Goal: Task Accomplishment & Management: Use online tool/utility

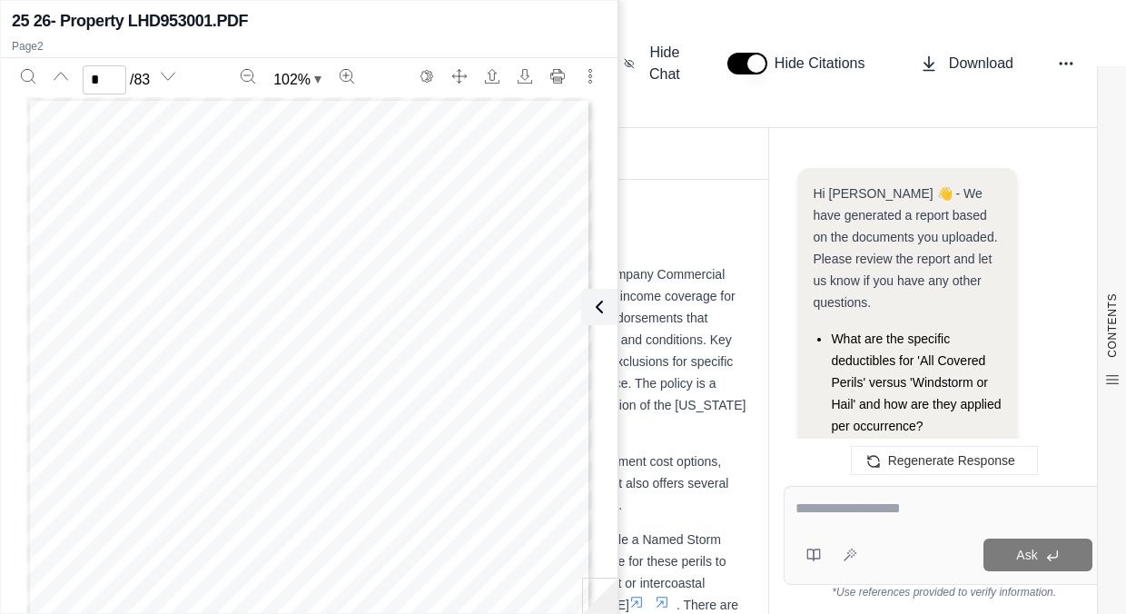
scroll to position [731, 0]
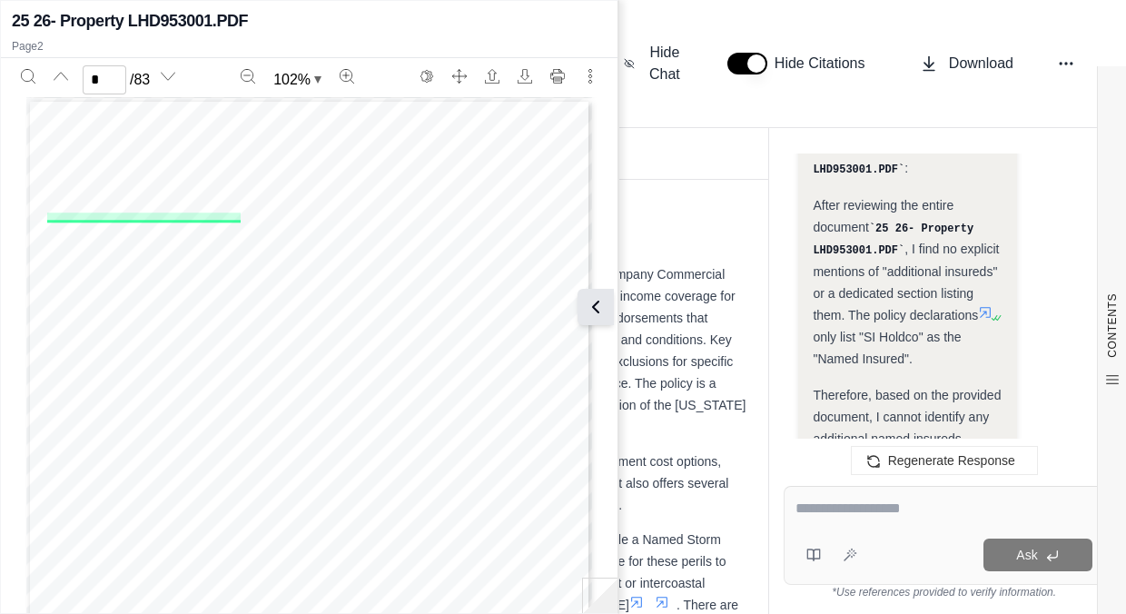
click at [591, 299] on icon at bounding box center [596, 307] width 22 height 22
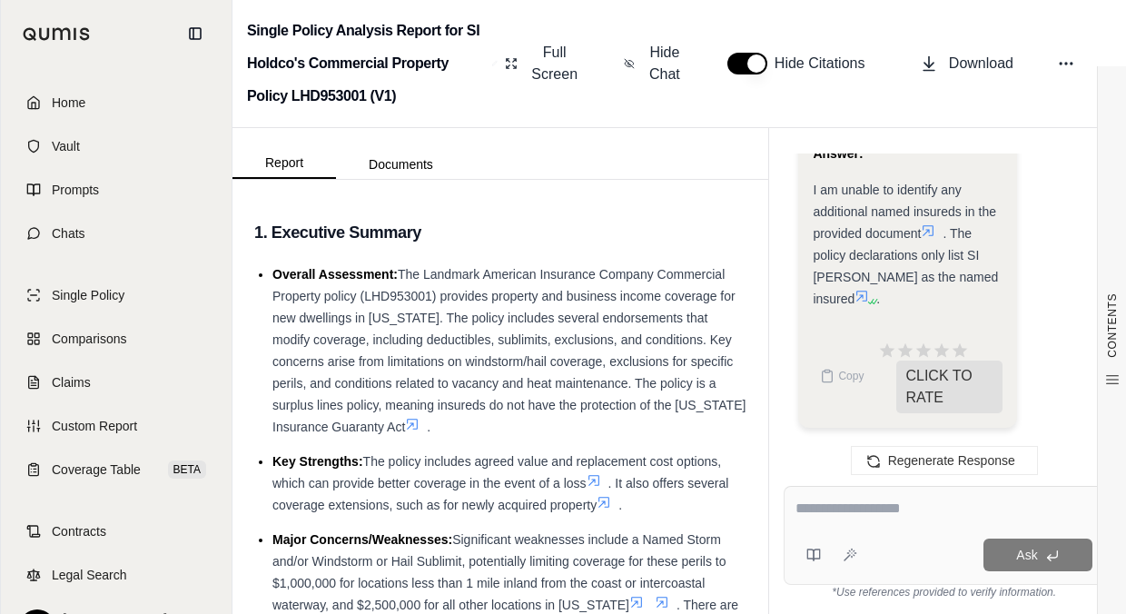
click at [84, 90] on link "Home" at bounding box center [116, 103] width 209 height 40
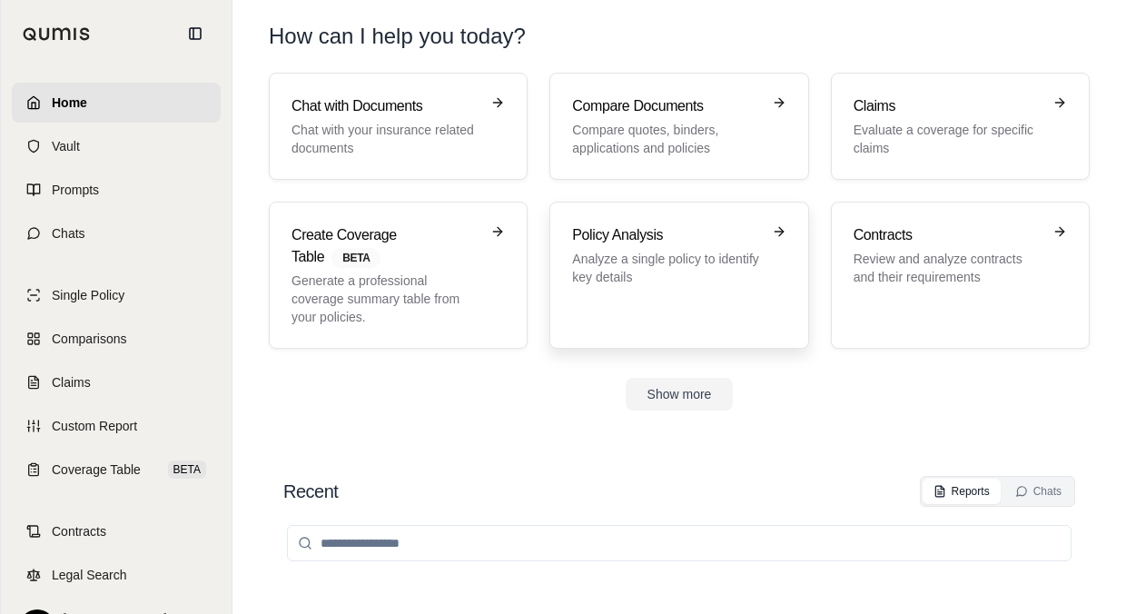
click at [600, 251] on p "Analyze a single policy to identify key details" at bounding box center [666, 268] width 188 height 36
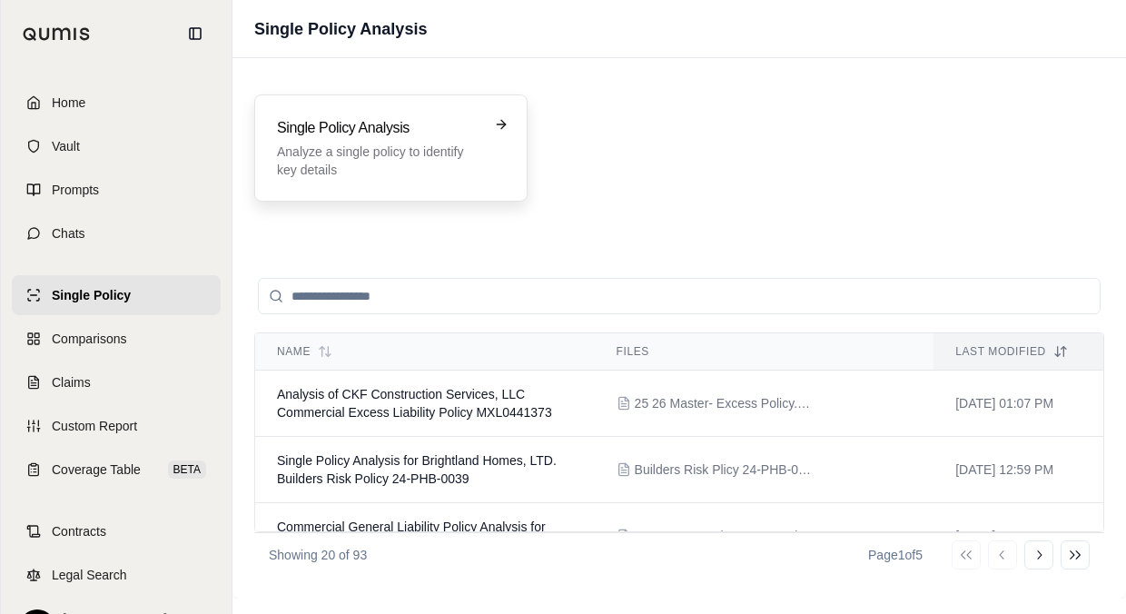
click at [430, 175] on p "Analyze a single policy to identify key details" at bounding box center [378, 161] width 203 height 36
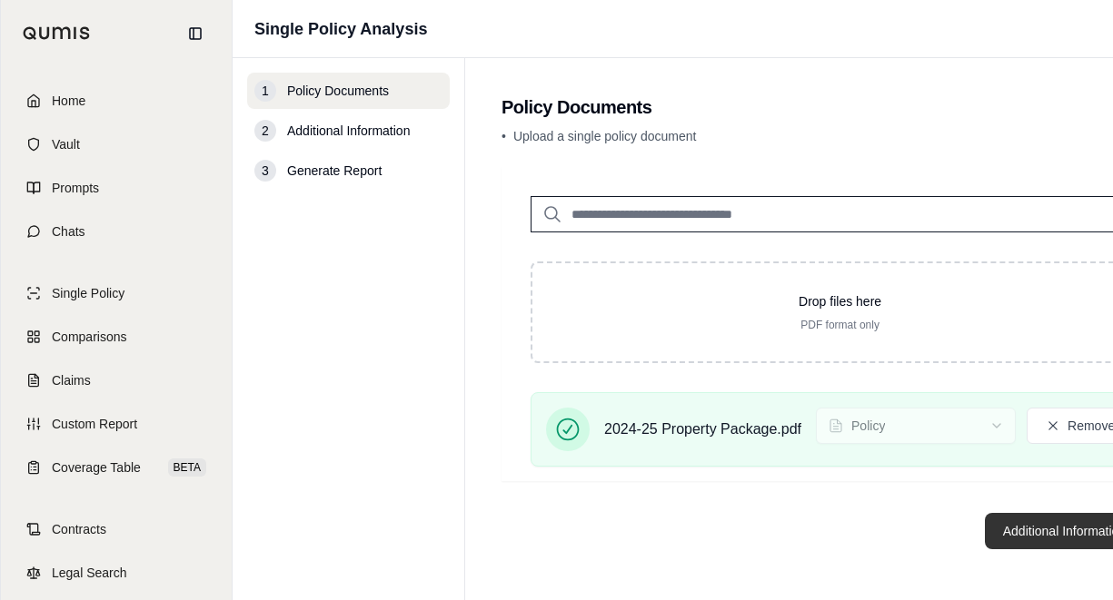
click at [1003, 538] on button "Additional Information →" at bounding box center [1074, 531] width 179 height 36
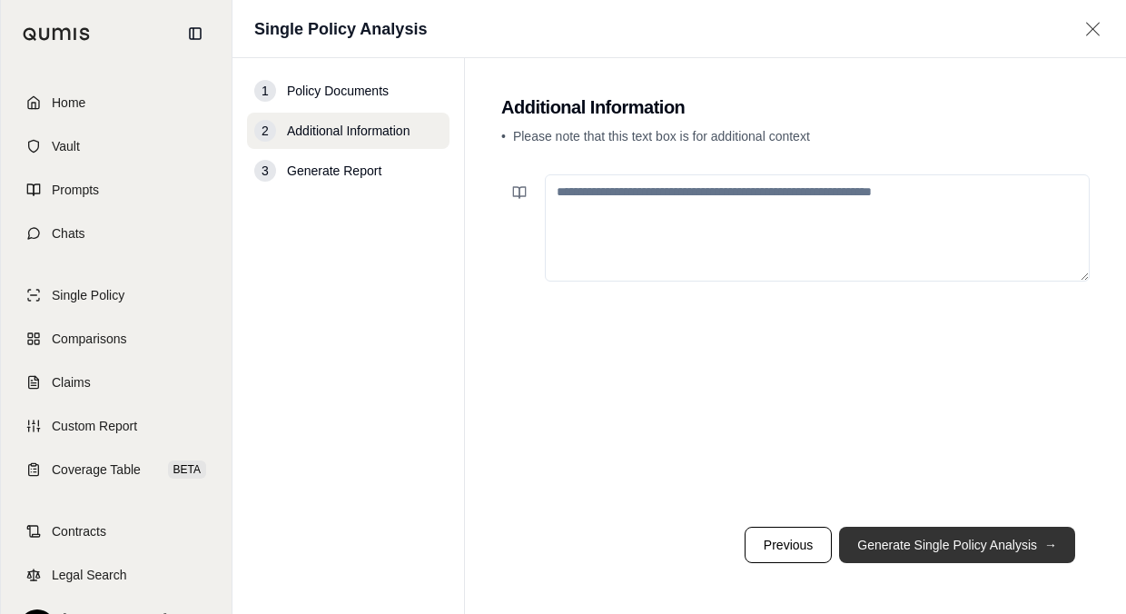
click at [877, 534] on button "Generate Single Policy Analysis →" at bounding box center [957, 545] width 236 height 36
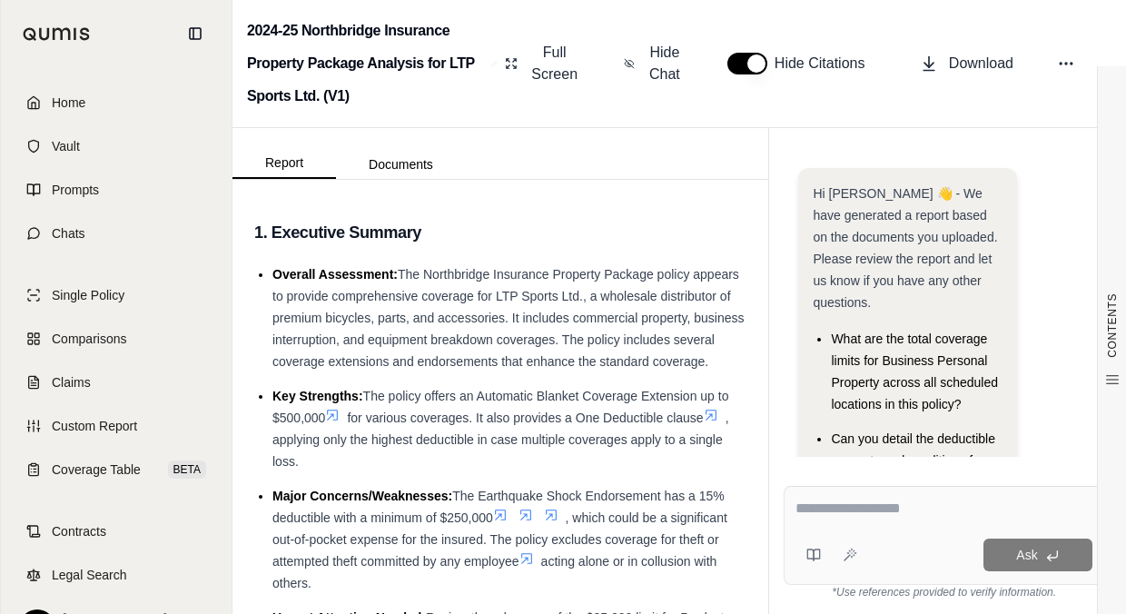
scroll to position [14, 0]
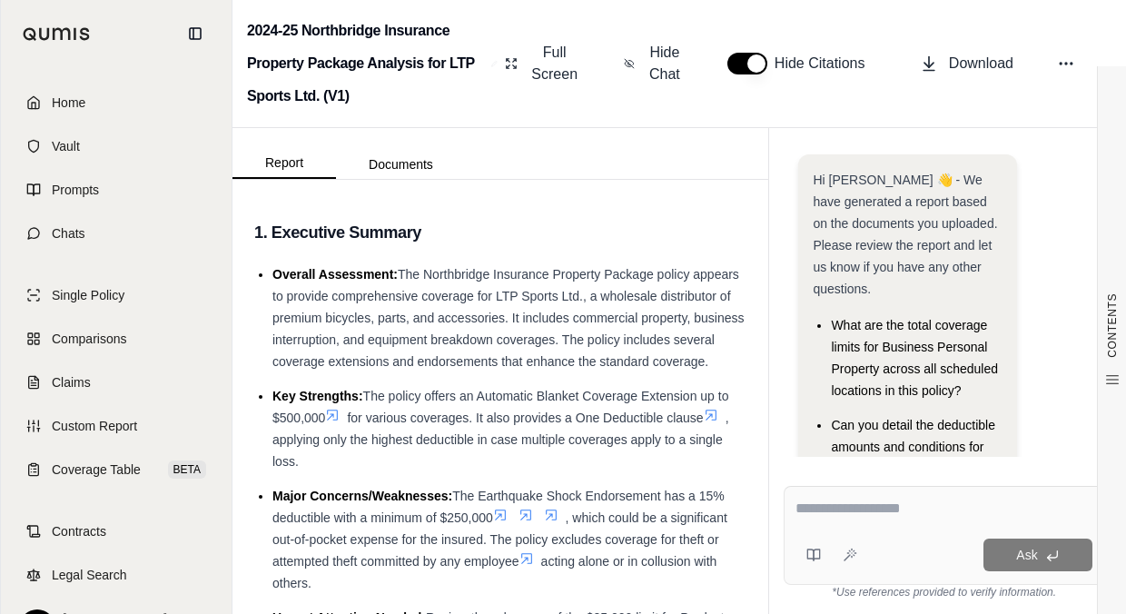
click at [809, 510] on textarea at bounding box center [944, 509] width 297 height 22
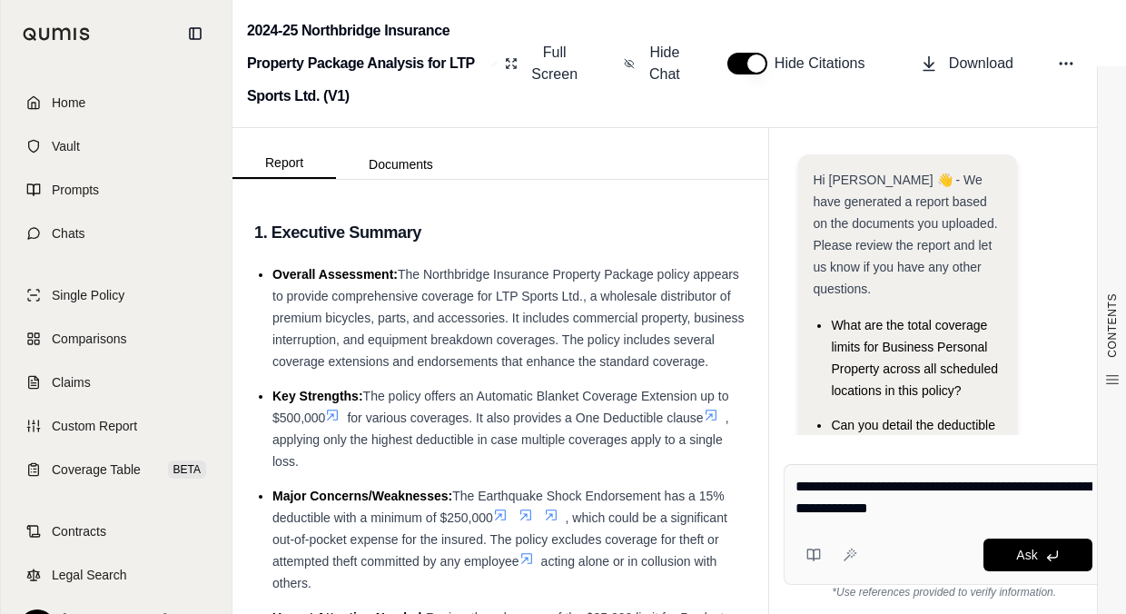
type textarea "**********"
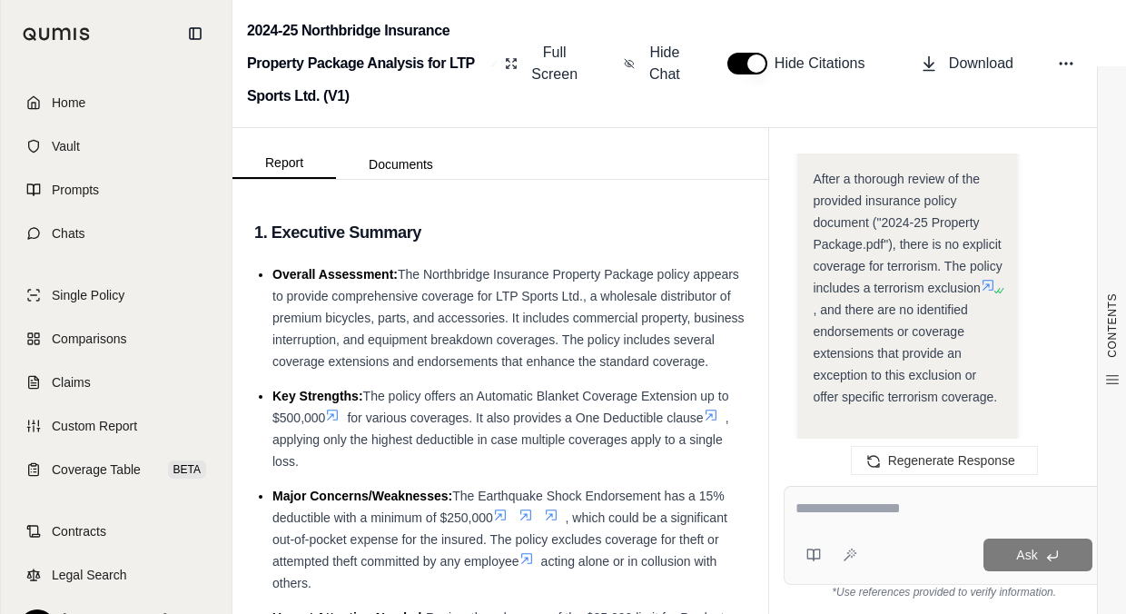
scroll to position [2633, 0]
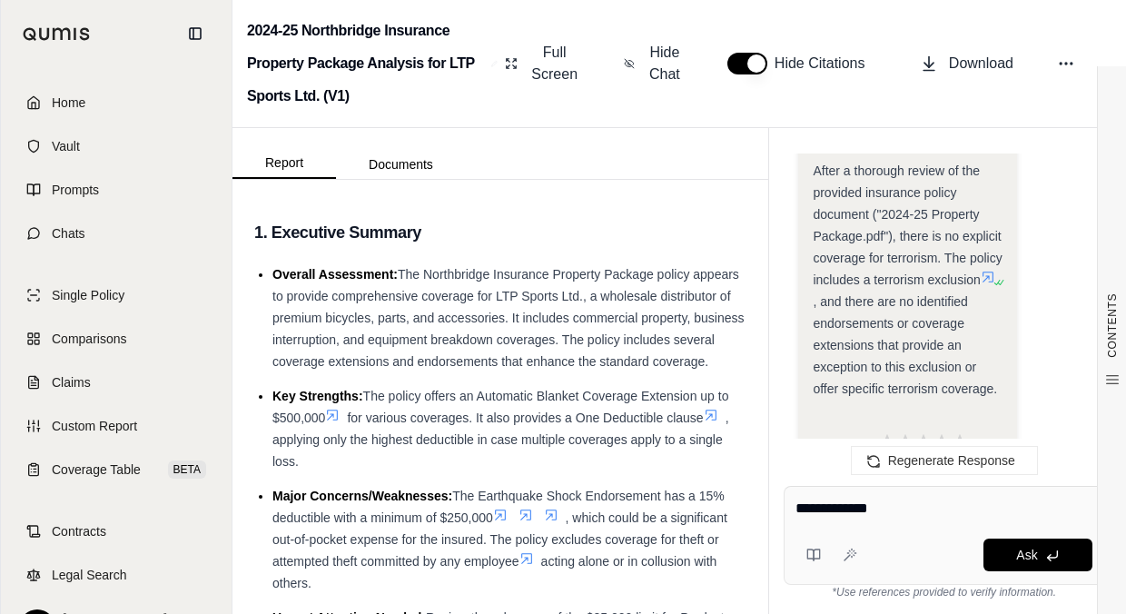
paste textarea "**********"
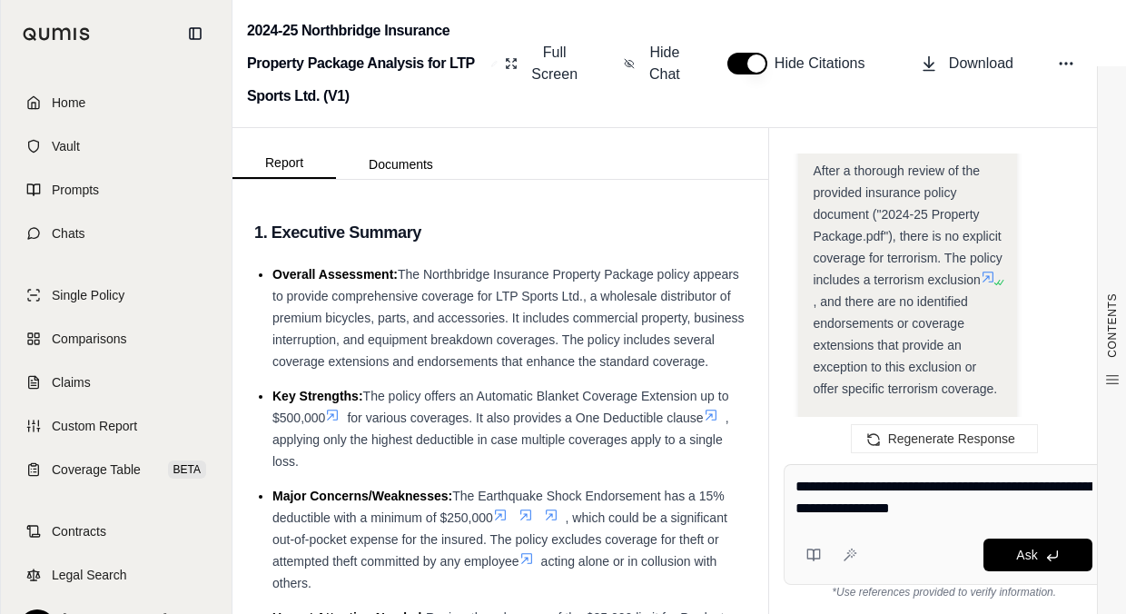
type textarea "**********"
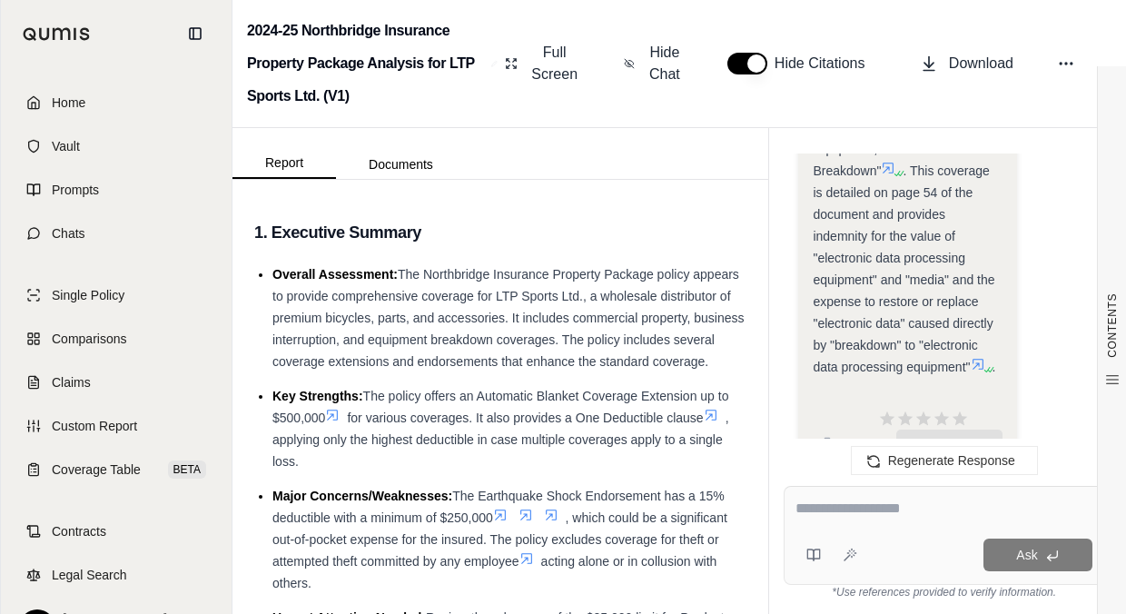
scroll to position [4993, 0]
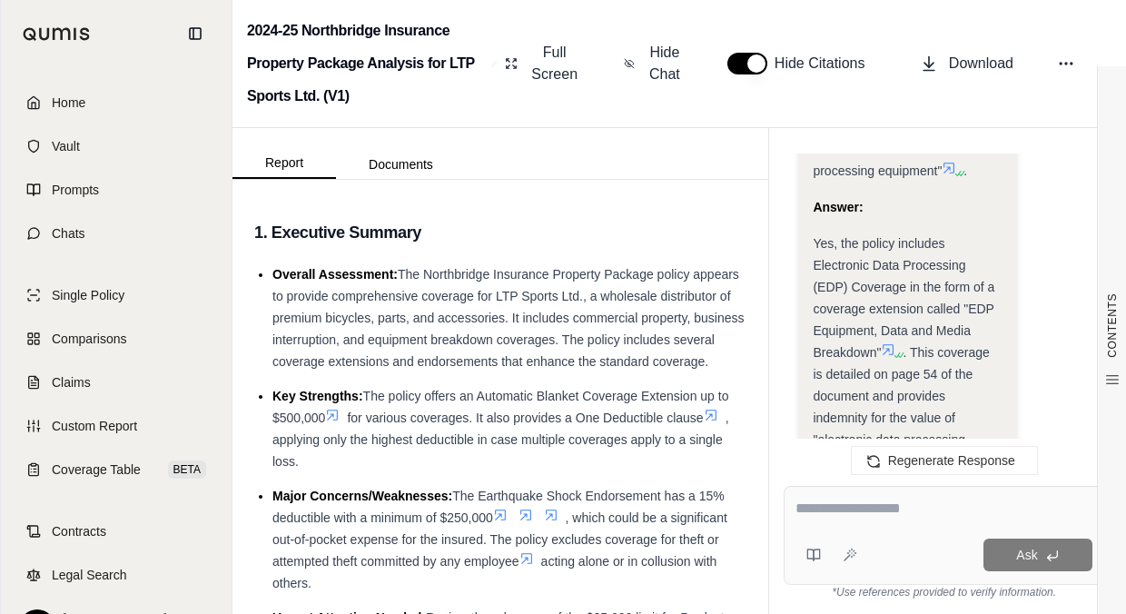
click at [896, 357] on icon at bounding box center [888, 349] width 15 height 15
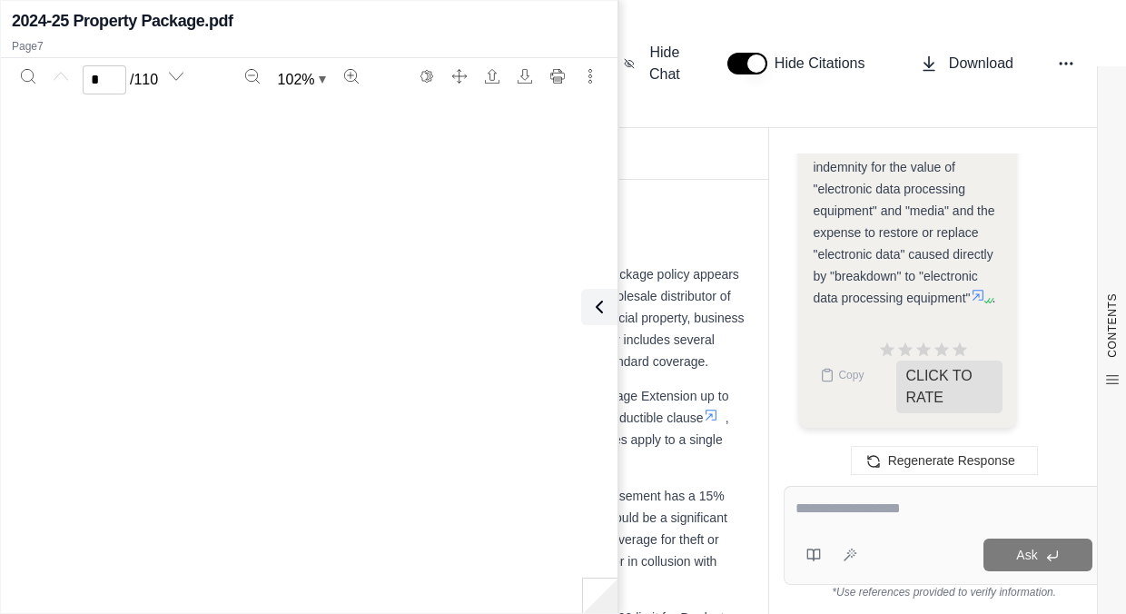
type input "*"
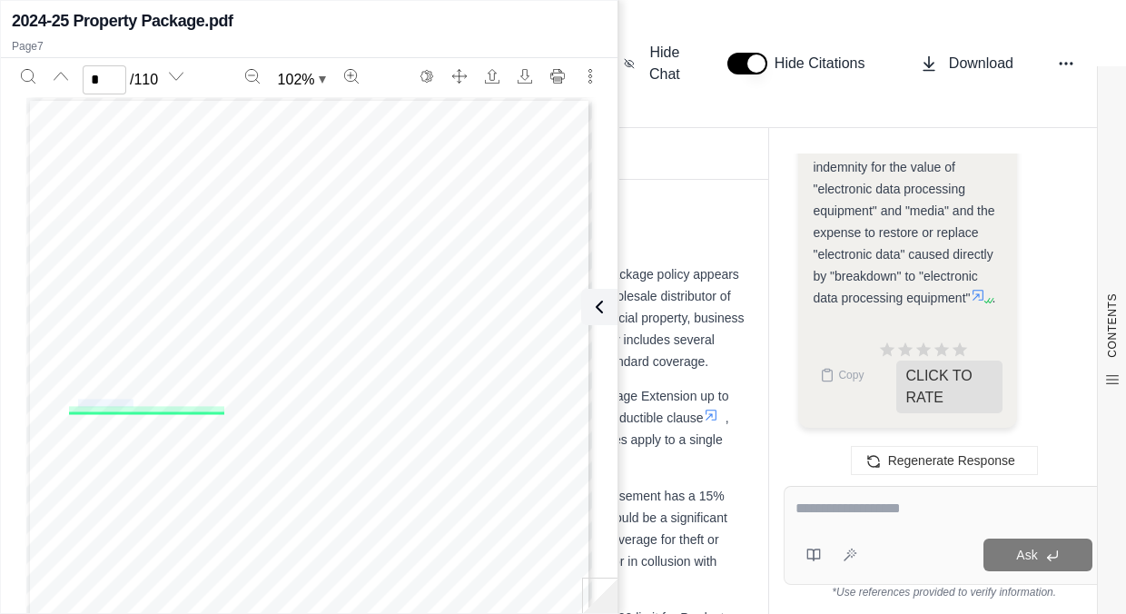
drag, startPoint x: 73, startPoint y: 401, endPoint x: 127, endPoint y: 400, distance: 54.5
click at [127, 400] on span "EDP Equipment, Data and Media Breakdown" at bounding box center [159, 403] width 163 height 7
drag, startPoint x: 120, startPoint y: 396, endPoint x: 98, endPoint y: 371, distance: 32.8
click at [113, 338] on div "Coverage Features - Your additional coverage benefits in this policy Policy Lev…" at bounding box center [309, 463] width 566 height 732
drag, startPoint x: 72, startPoint y: 404, endPoint x: 128, endPoint y: 402, distance: 56.3
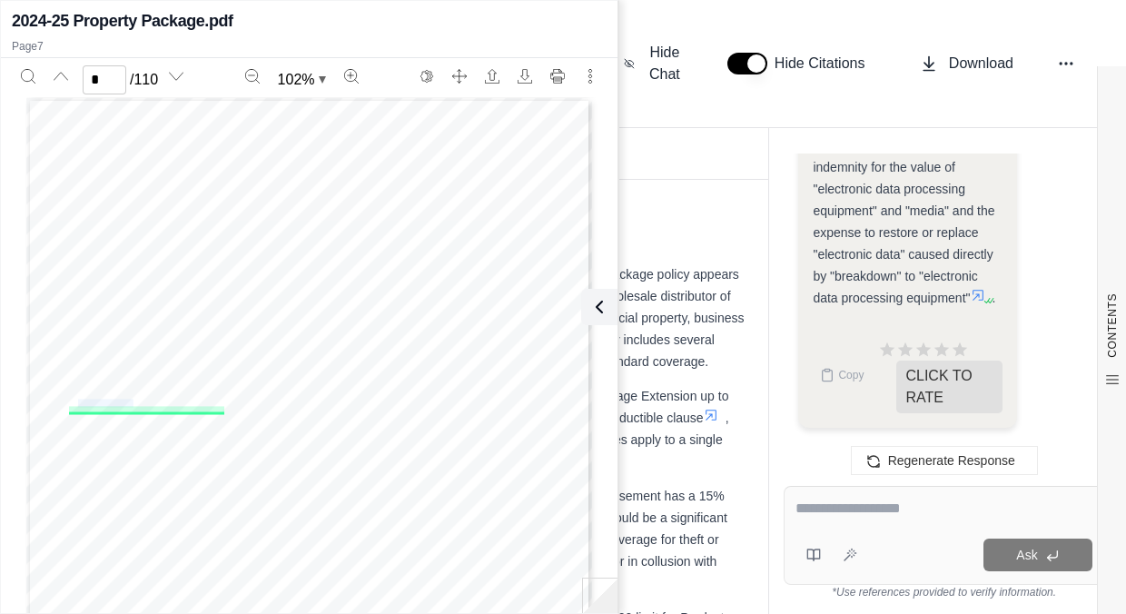
click at [128, 402] on span "EDP Equipment, Data and Media Breakdown" at bounding box center [159, 403] width 163 height 7
copy span "EDP Equipmen"
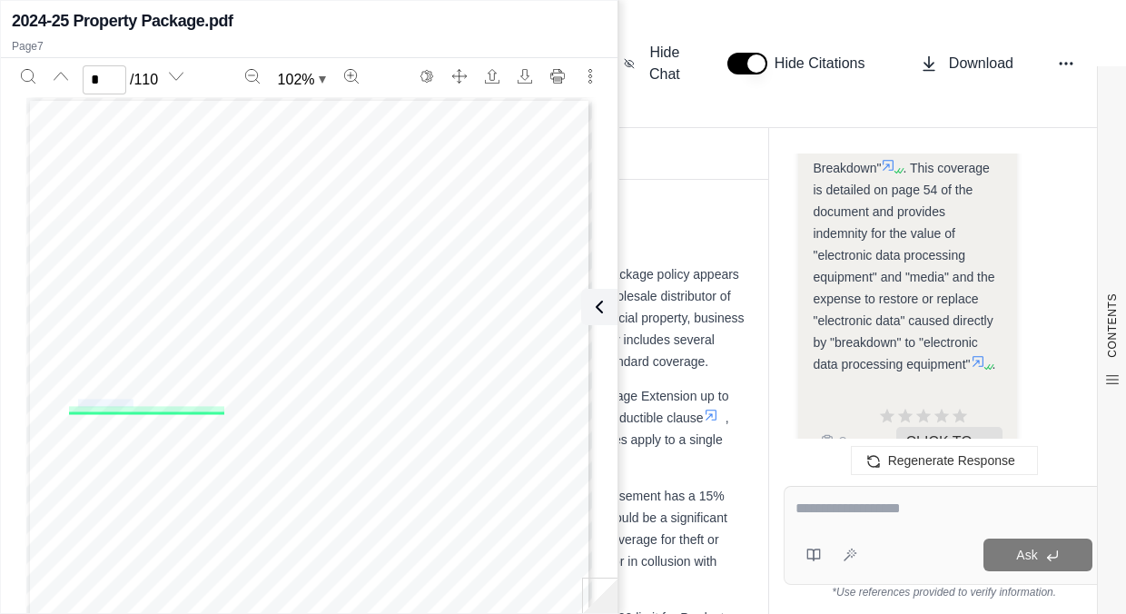
scroll to position [5266, 0]
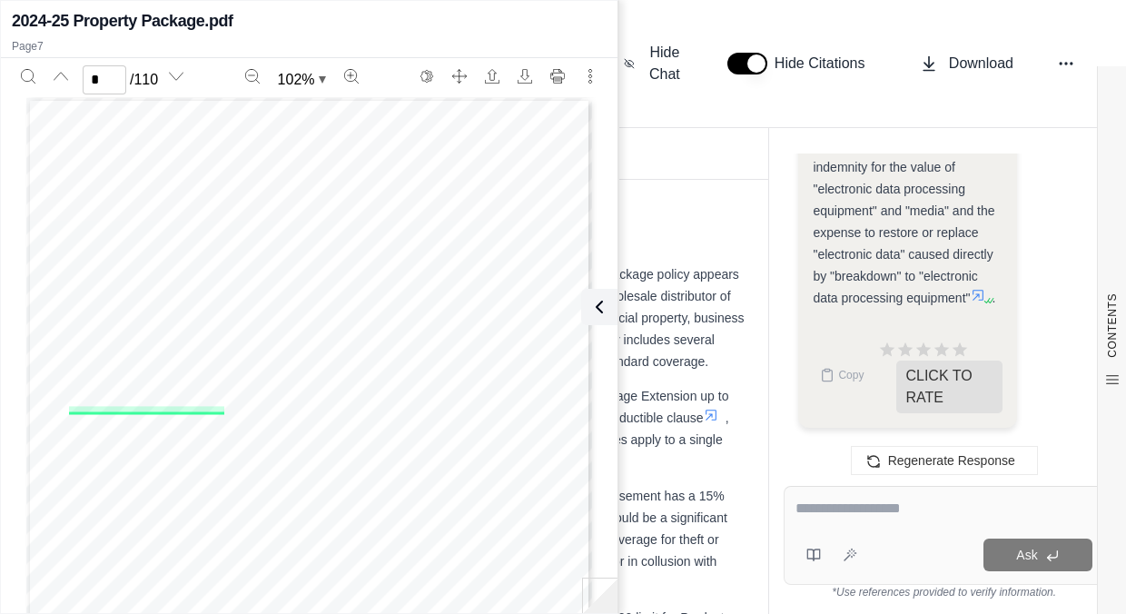
click at [979, 295] on icon at bounding box center [978, 295] width 15 height 15
drag, startPoint x: 597, startPoint y: 316, endPoint x: 633, endPoint y: 311, distance: 36.7
click at [597, 316] on icon at bounding box center [600, 307] width 22 height 22
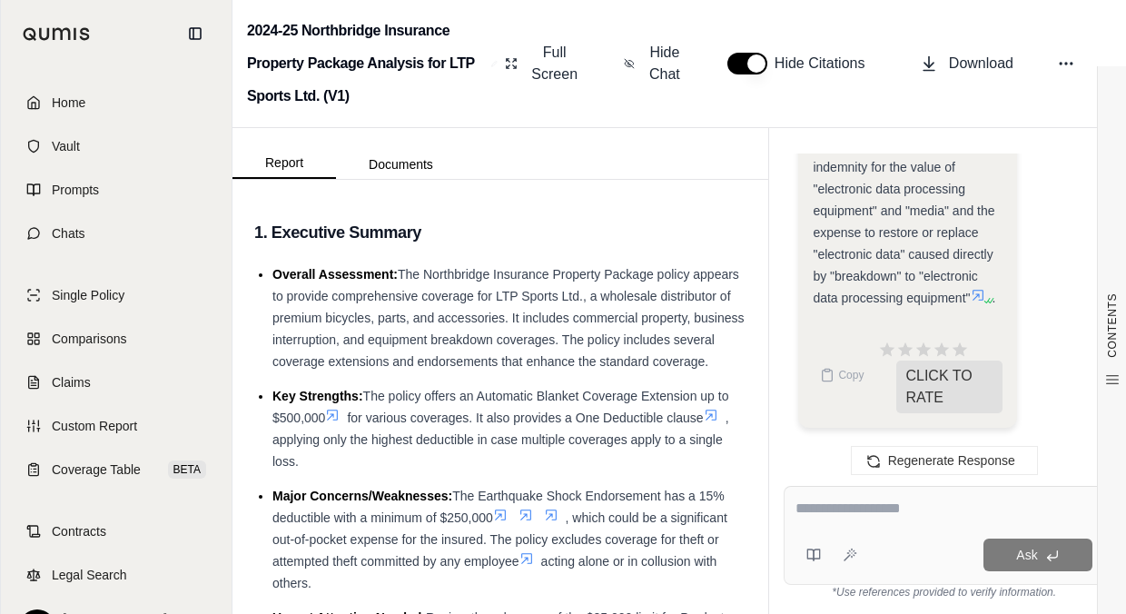
click at [982, 295] on icon at bounding box center [978, 295] width 11 height 11
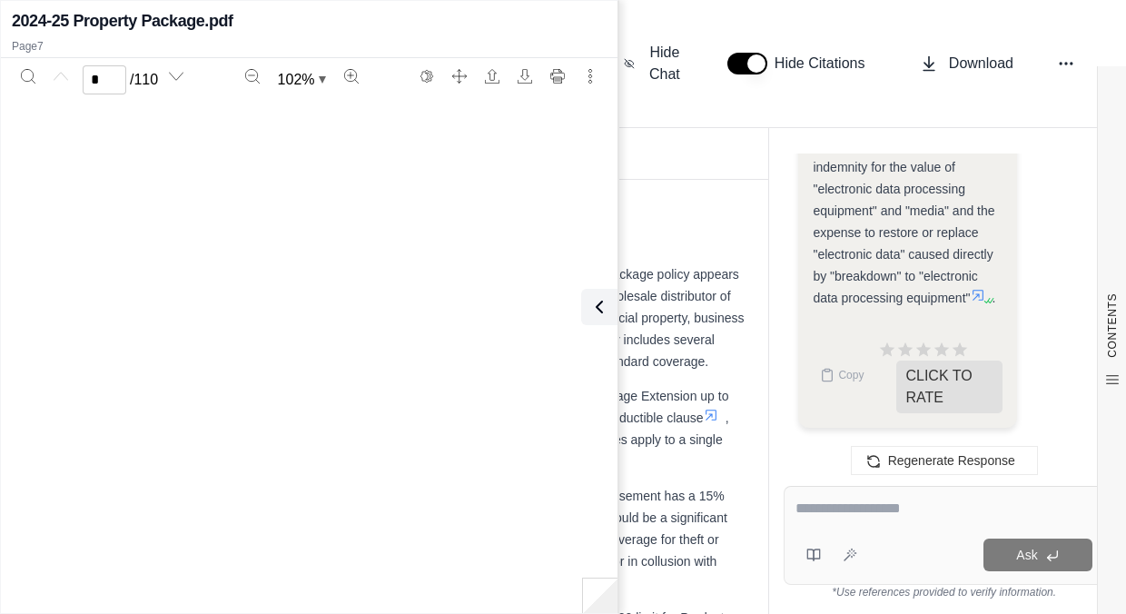
type input "*"
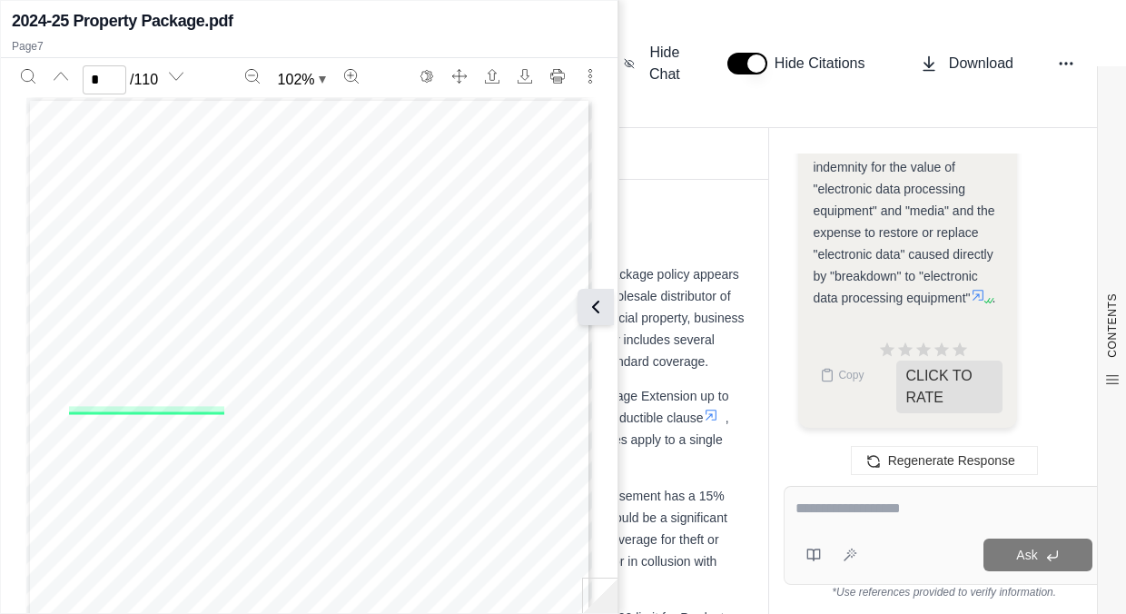
click at [605, 305] on icon at bounding box center [596, 307] width 22 height 22
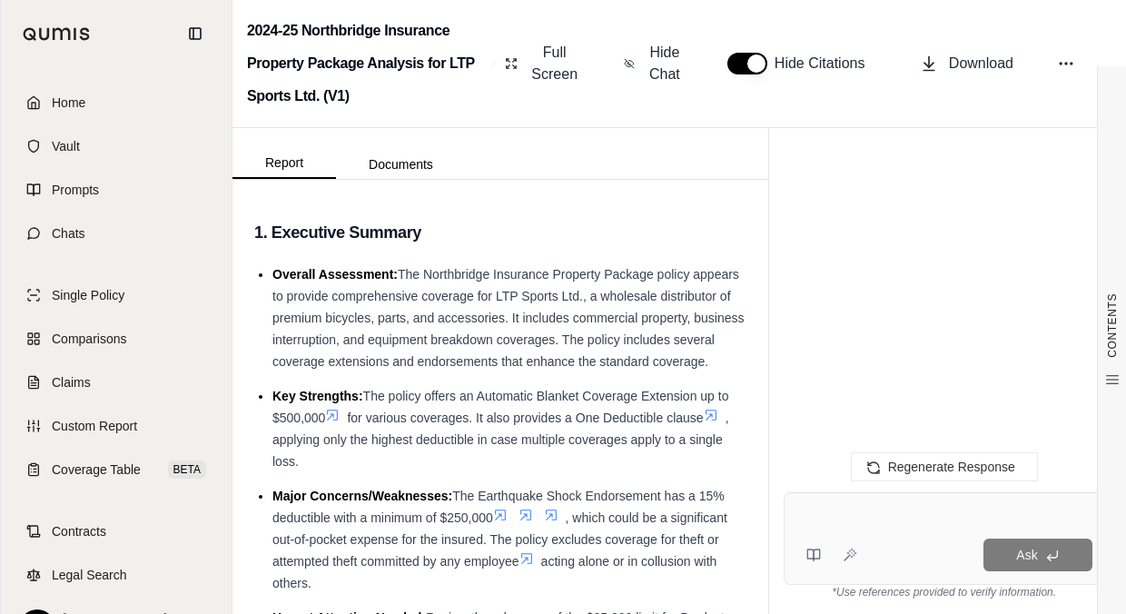
scroll to position [0, 0]
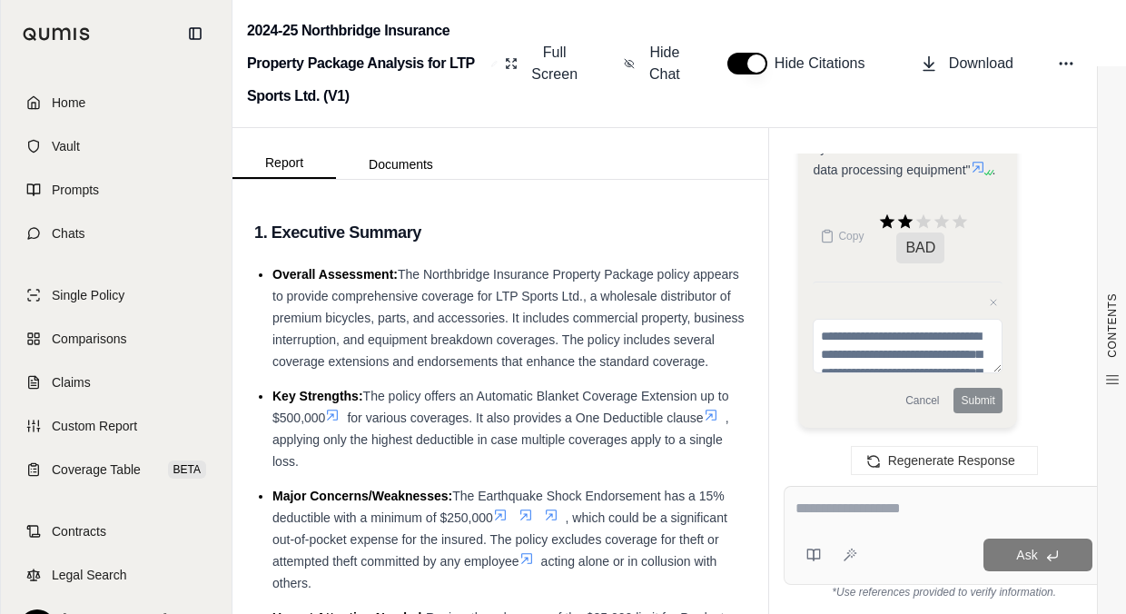
click at [891, 506] on textarea at bounding box center [944, 509] width 297 height 22
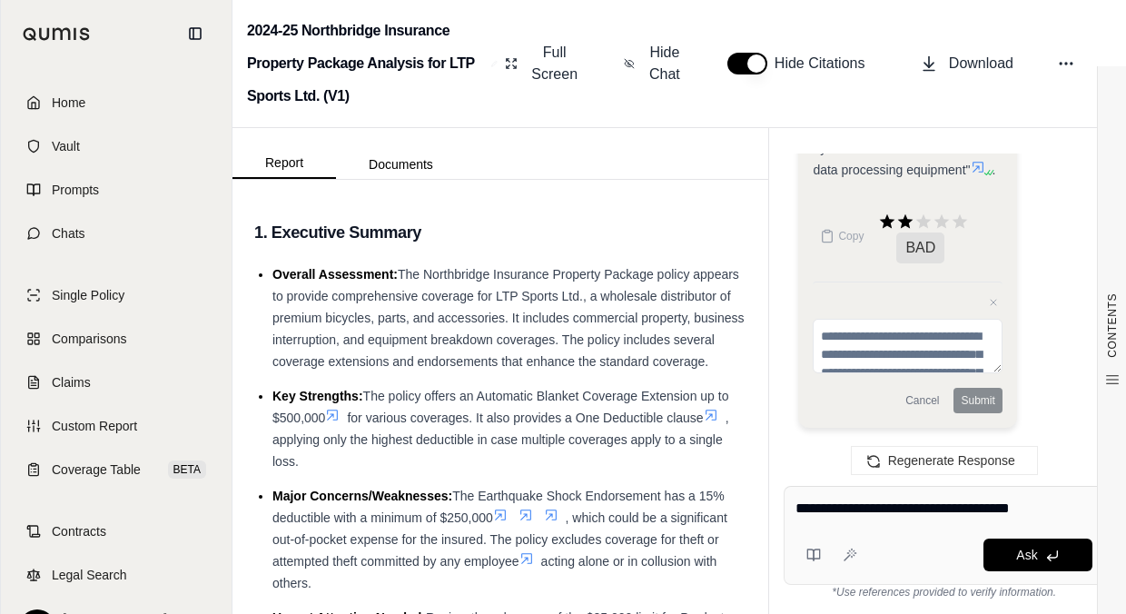
type textarea "**********"
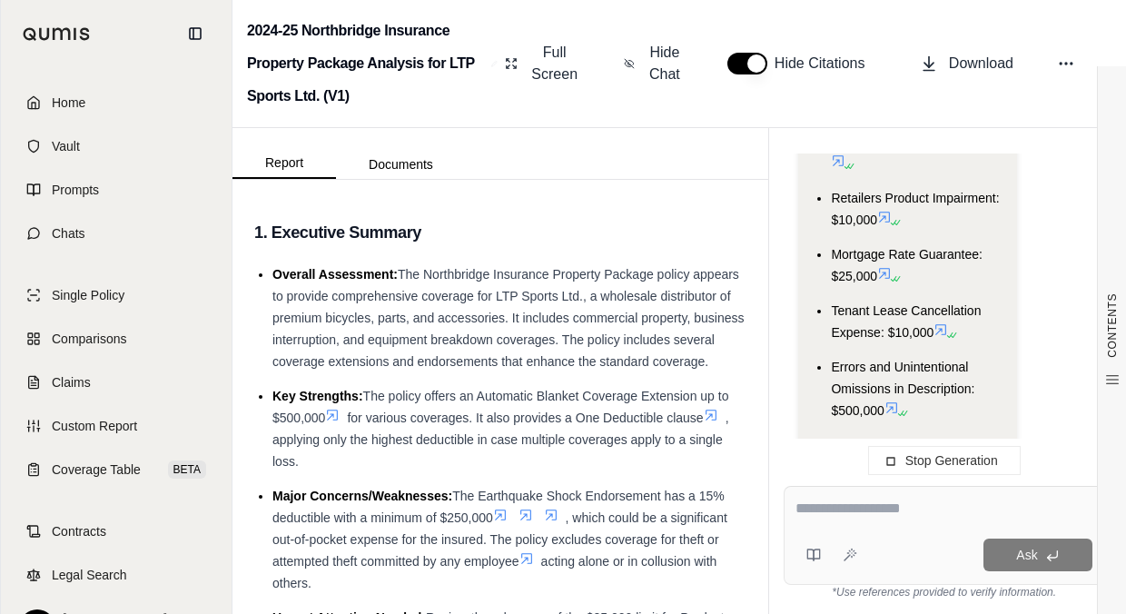
scroll to position [11381, 0]
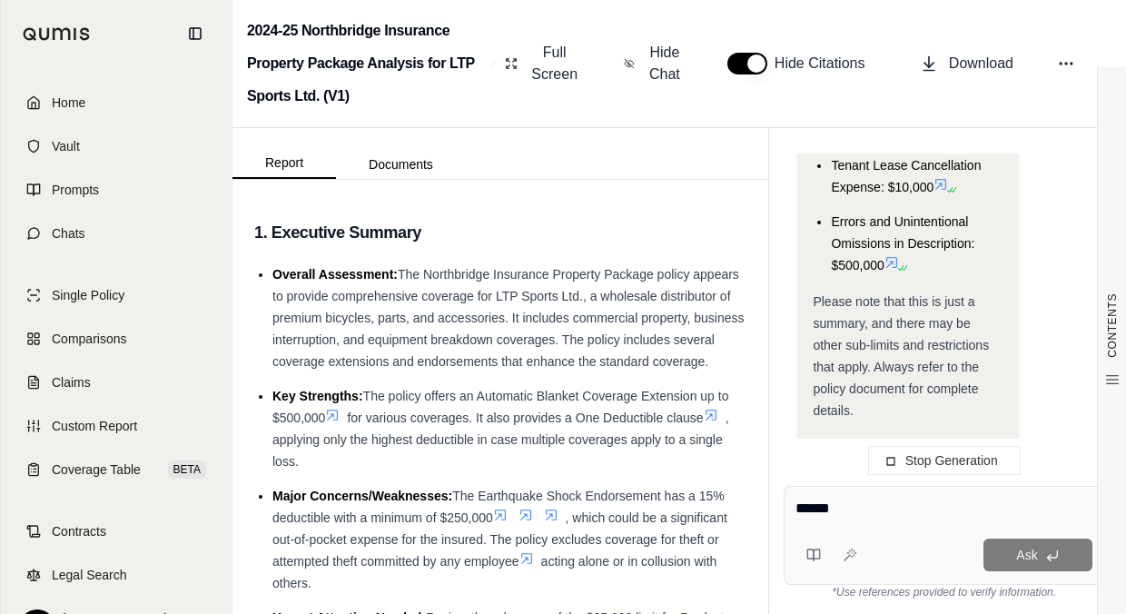
type textarea "*******"
type textarea "***"
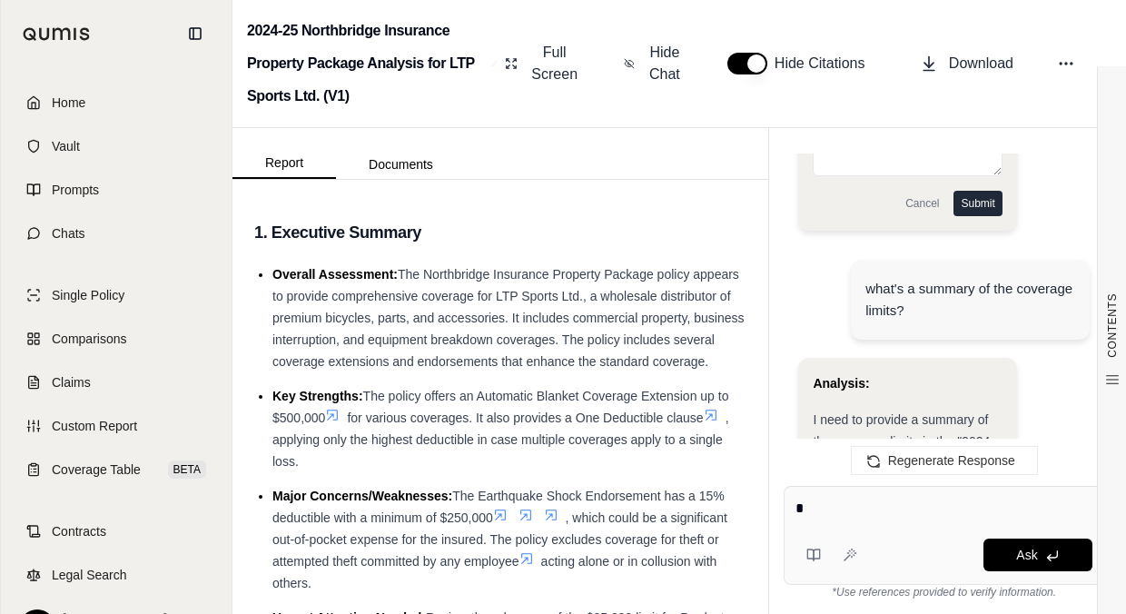
scroll to position [5569, 0]
type textarea "*"
click at [841, 505] on textarea "*" at bounding box center [944, 509] width 297 height 22
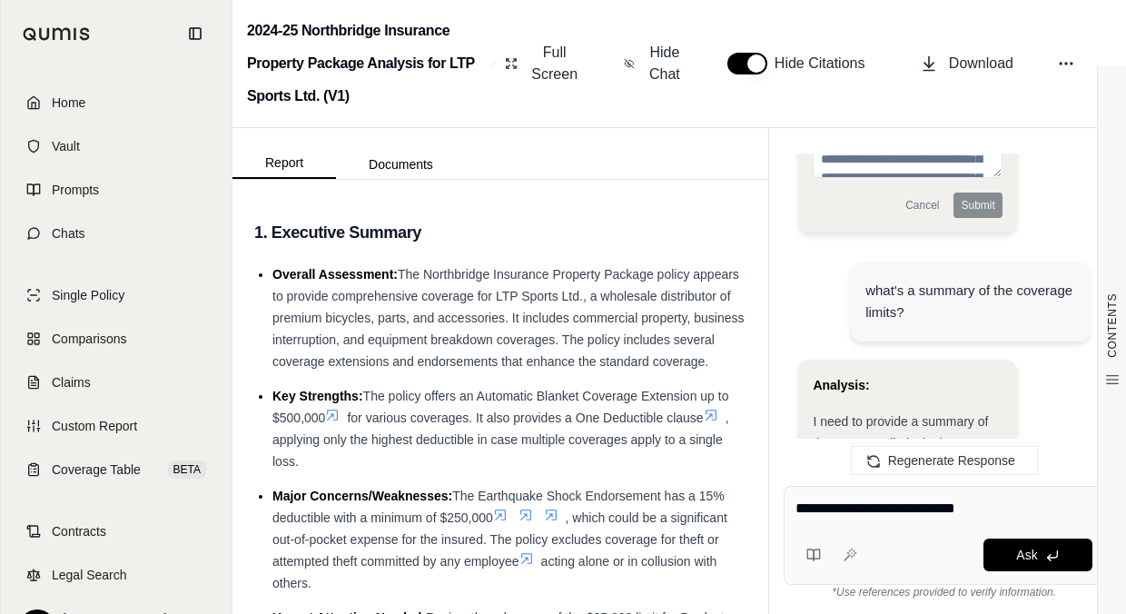
type textarea "**********"
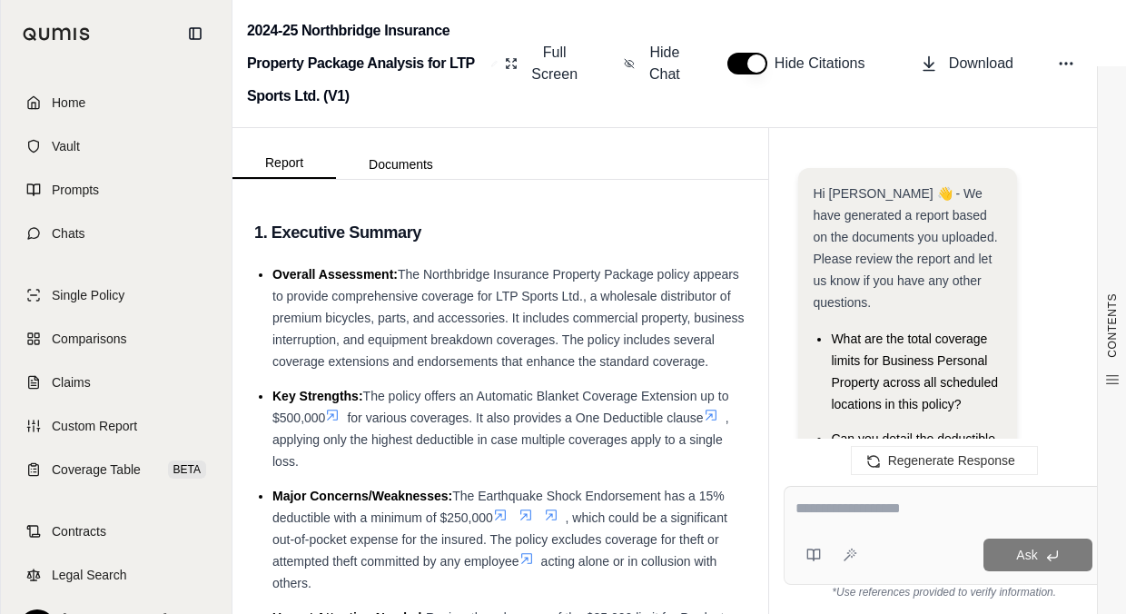
scroll to position [12630, 0]
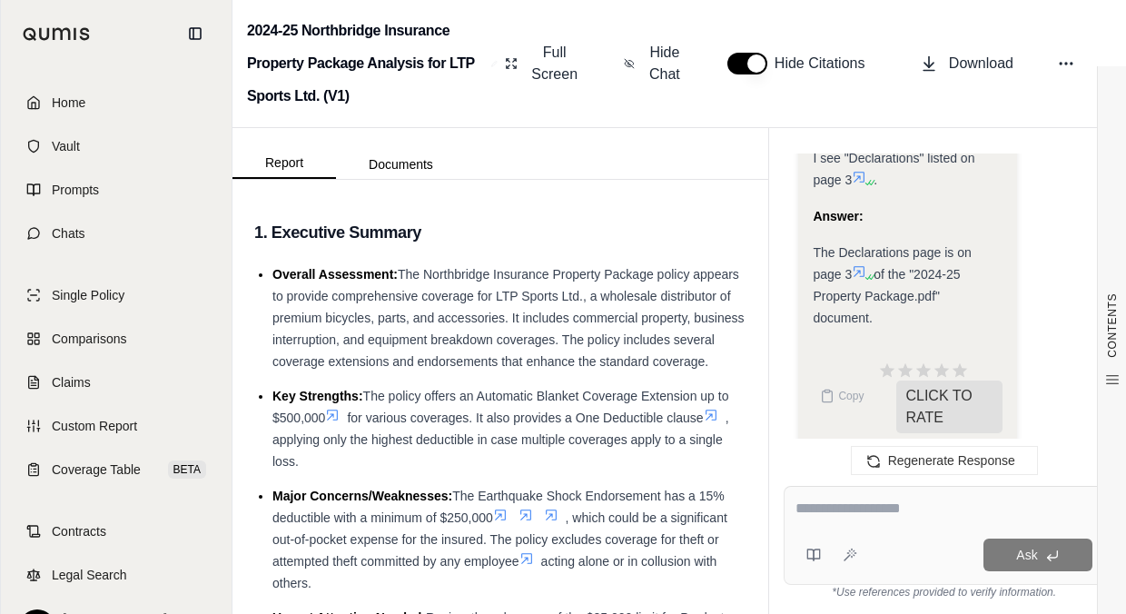
click at [866, 264] on icon at bounding box center [859, 271] width 15 height 15
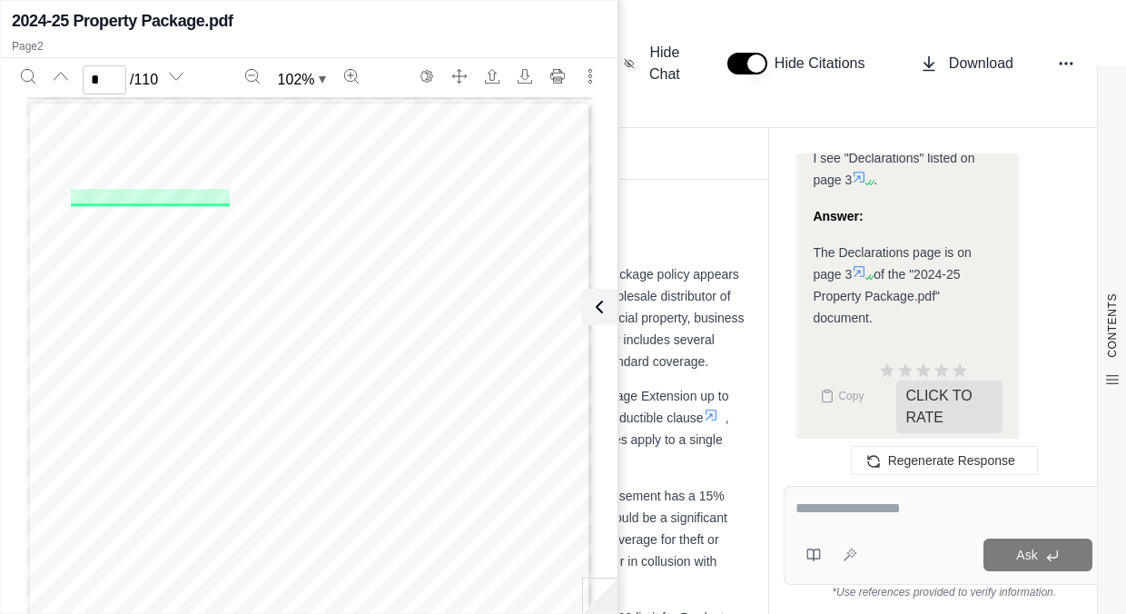
scroll to position [732, 0]
type input "*"
click at [594, 315] on icon at bounding box center [596, 307] width 22 height 22
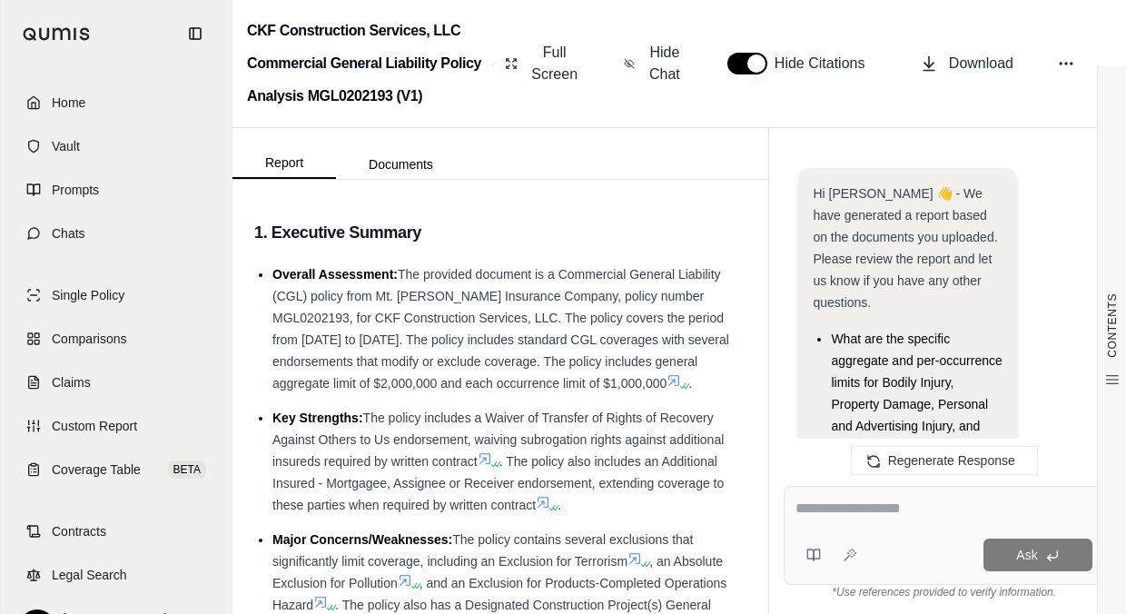
scroll to position [6259, 0]
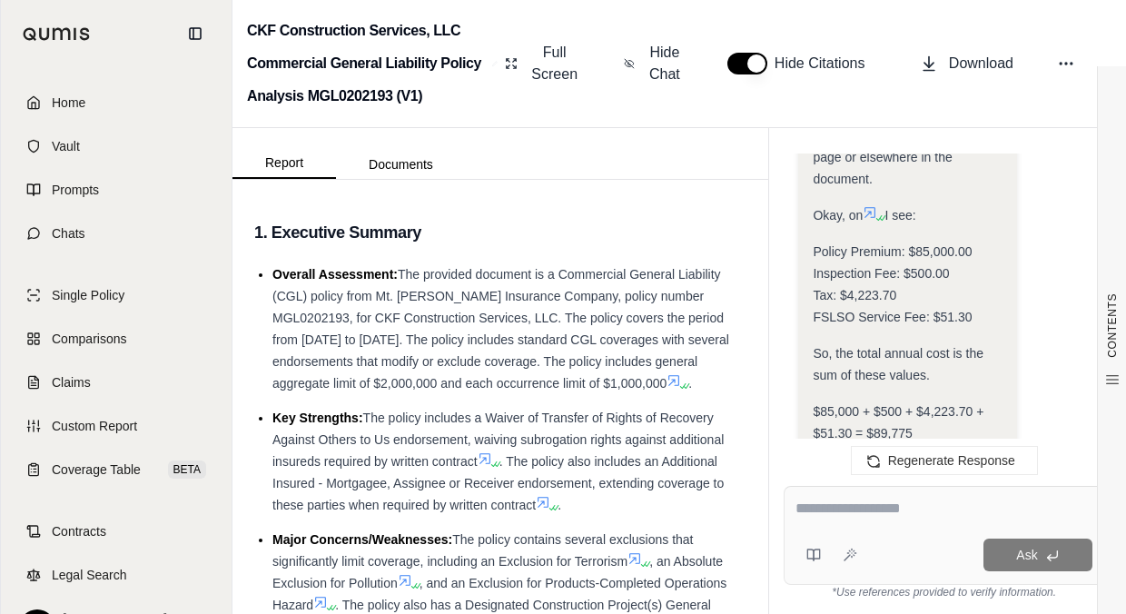
click at [153, 108] on link "Home" at bounding box center [116, 103] width 209 height 40
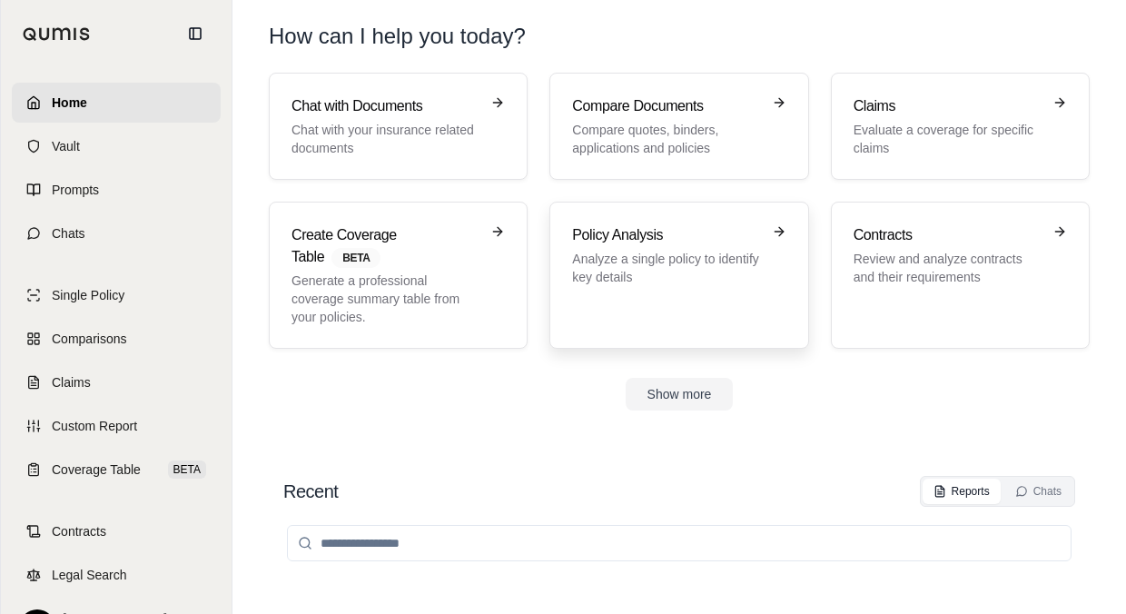
click at [582, 262] on p "Analyze a single policy to identify key details" at bounding box center [666, 268] width 188 height 36
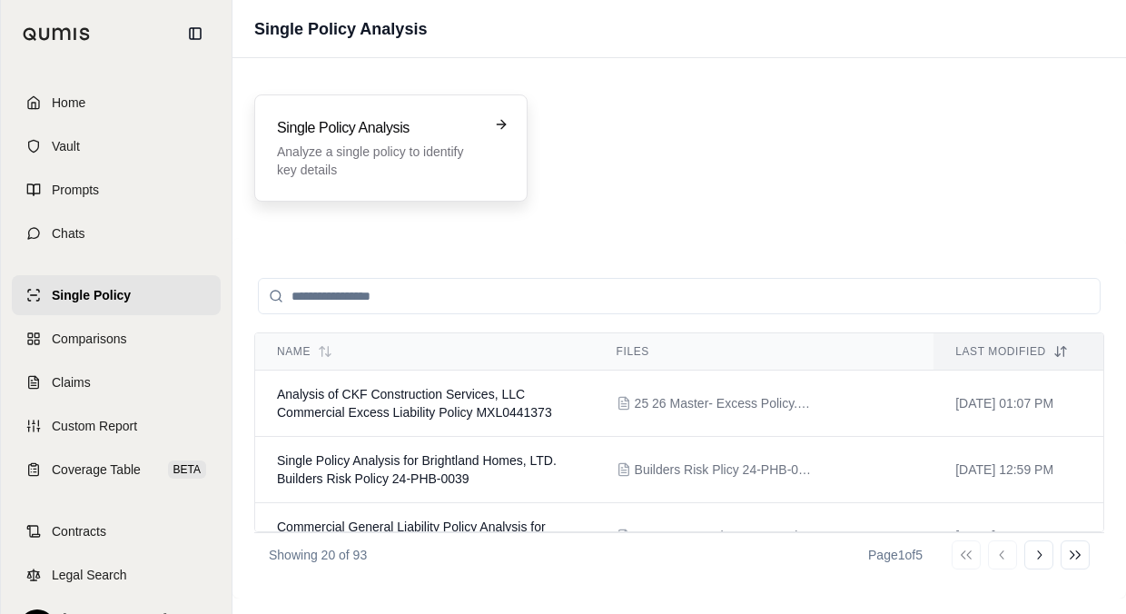
click at [407, 172] on p "Analyze a single policy to identify key details" at bounding box center [378, 161] width 203 height 36
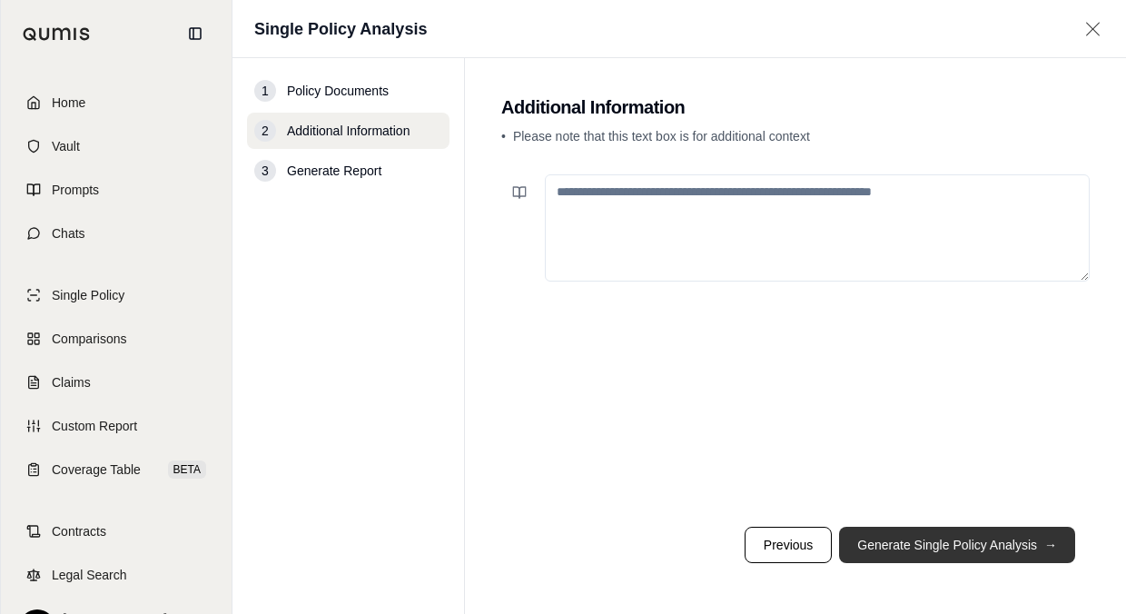
click at [887, 535] on button "Generate Single Policy Analysis →" at bounding box center [957, 545] width 236 height 36
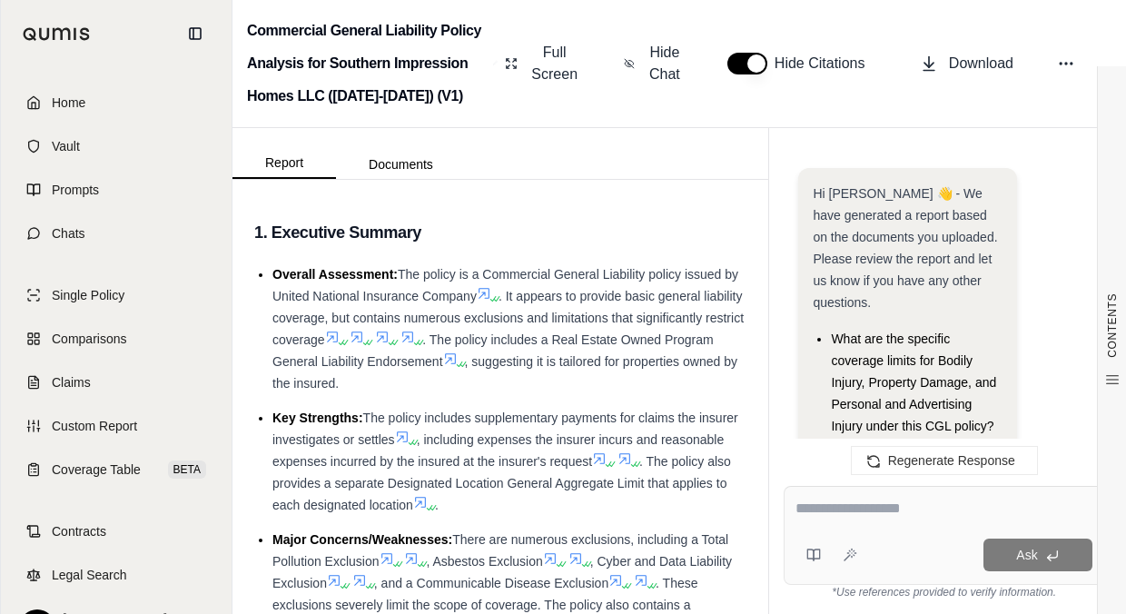
scroll to position [7952, 0]
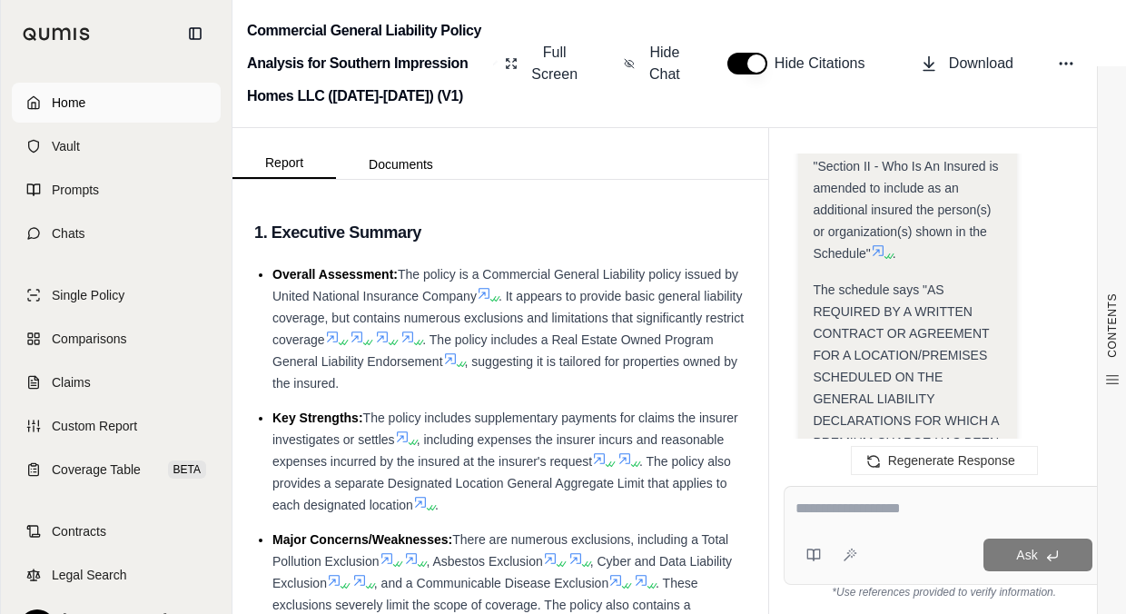
click at [168, 86] on link "Home" at bounding box center [116, 103] width 209 height 40
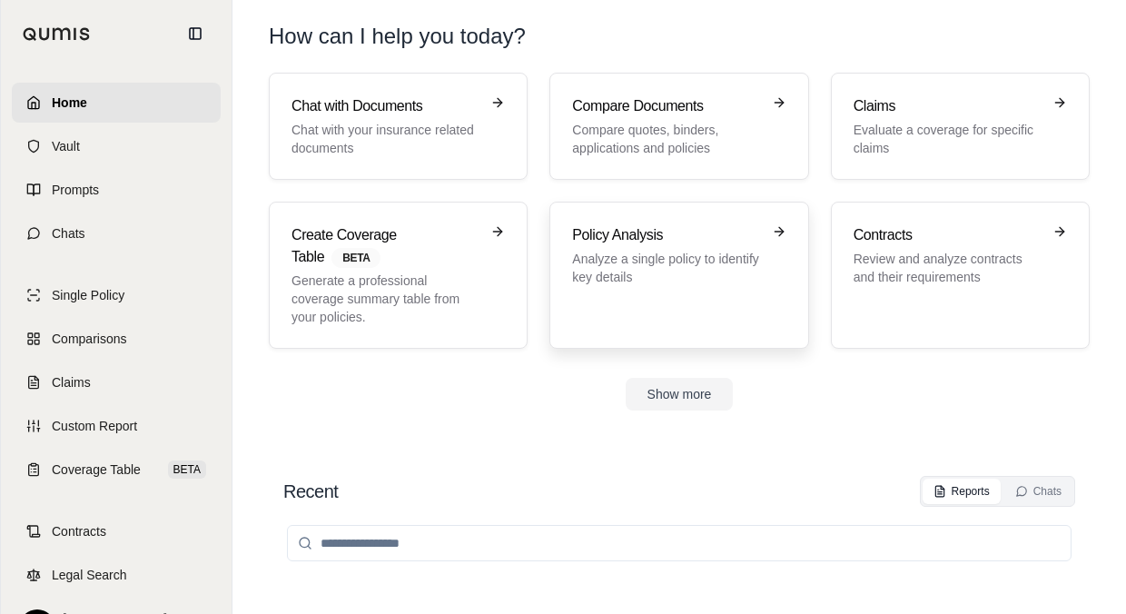
click at [658, 264] on p "Analyze a single policy to identify key details" at bounding box center [666, 268] width 188 height 36
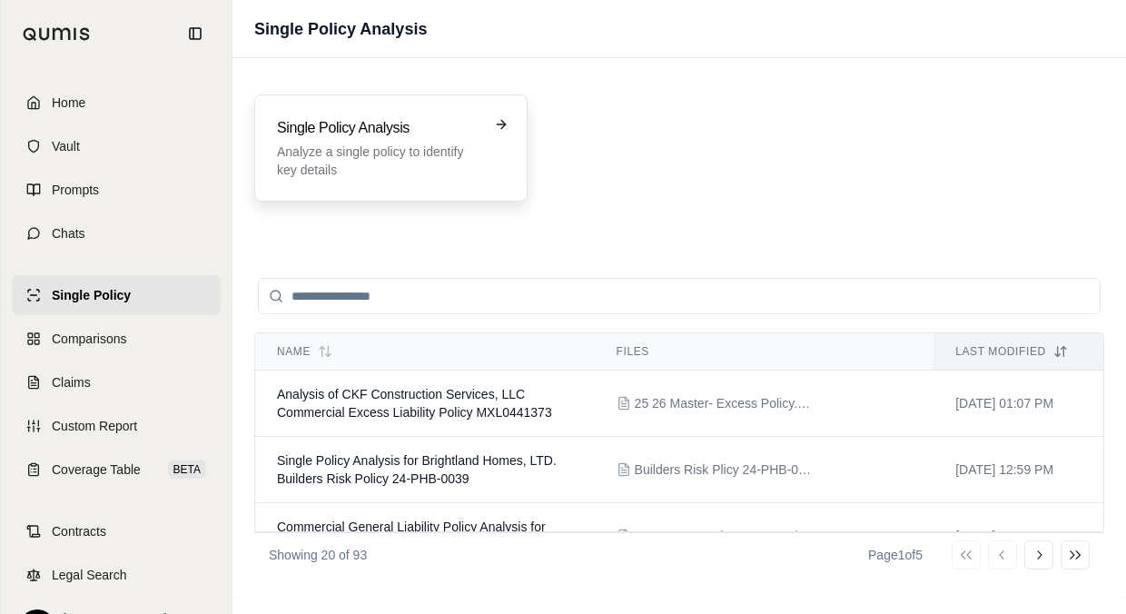
click at [390, 163] on p "Analyze a single policy to identify key details" at bounding box center [378, 161] width 203 height 36
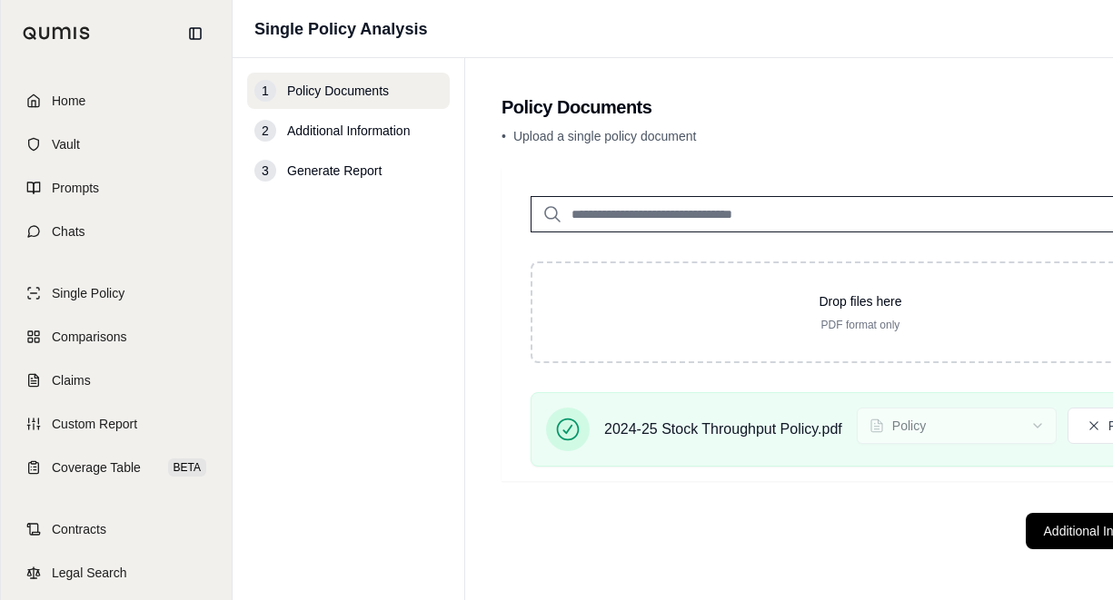
click at [927, 564] on footer "Additional Information →" at bounding box center [860, 531] width 718 height 65
click at [1025, 551] on footer "Additional Information →" at bounding box center [860, 531] width 718 height 65
click at [1034, 548] on button "Additional Information →" at bounding box center [1114, 531] width 179 height 36
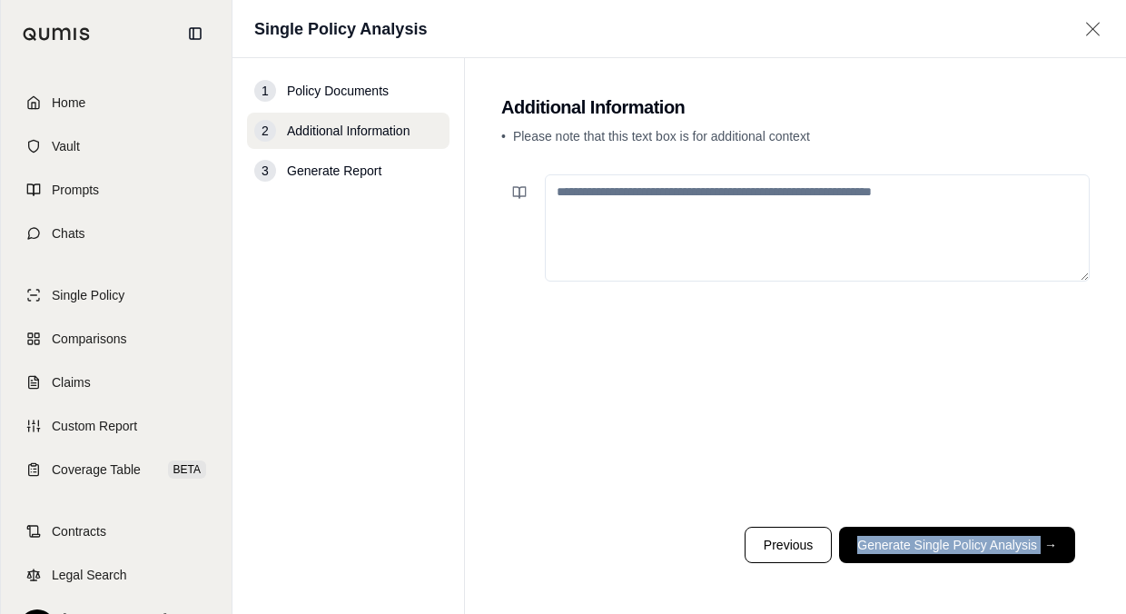
click at [908, 558] on button "Generate Single Policy Analysis →" at bounding box center [957, 545] width 236 height 36
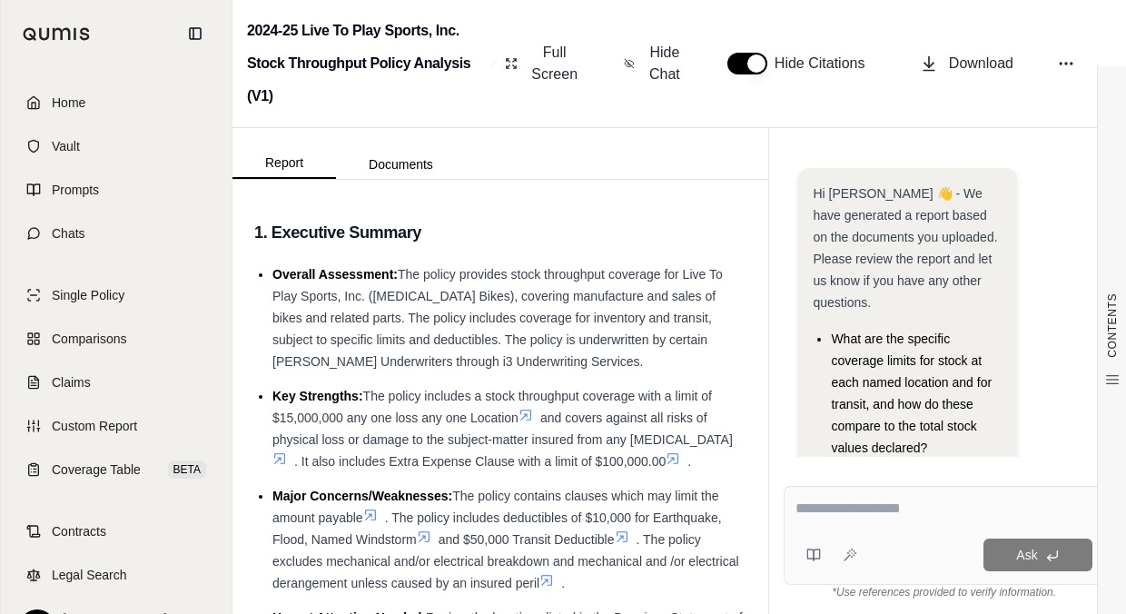
scroll to position [101, 0]
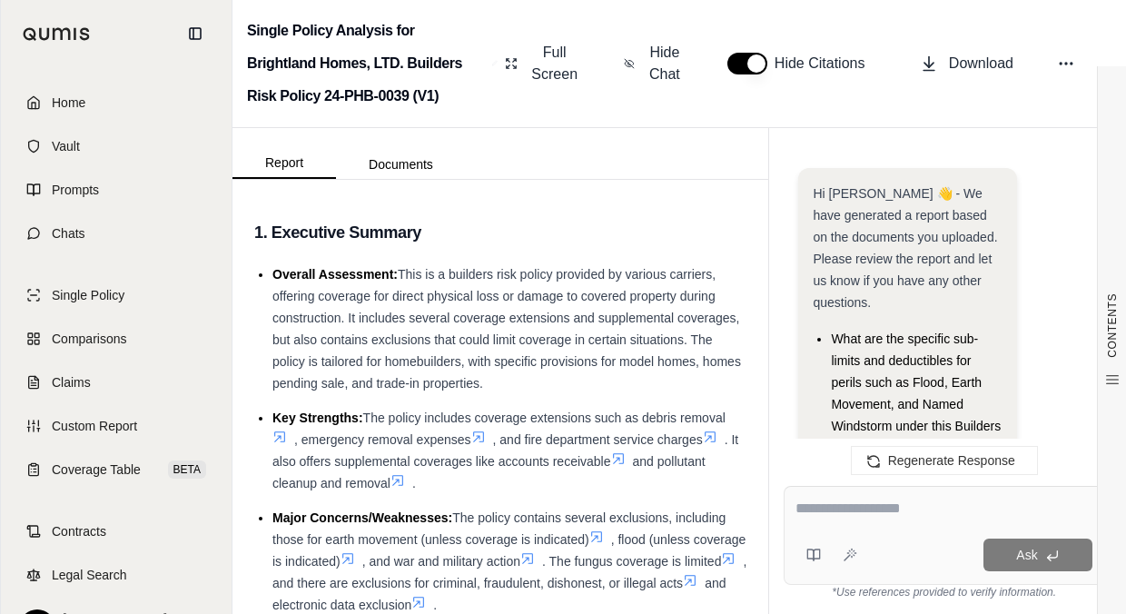
scroll to position [5122, 0]
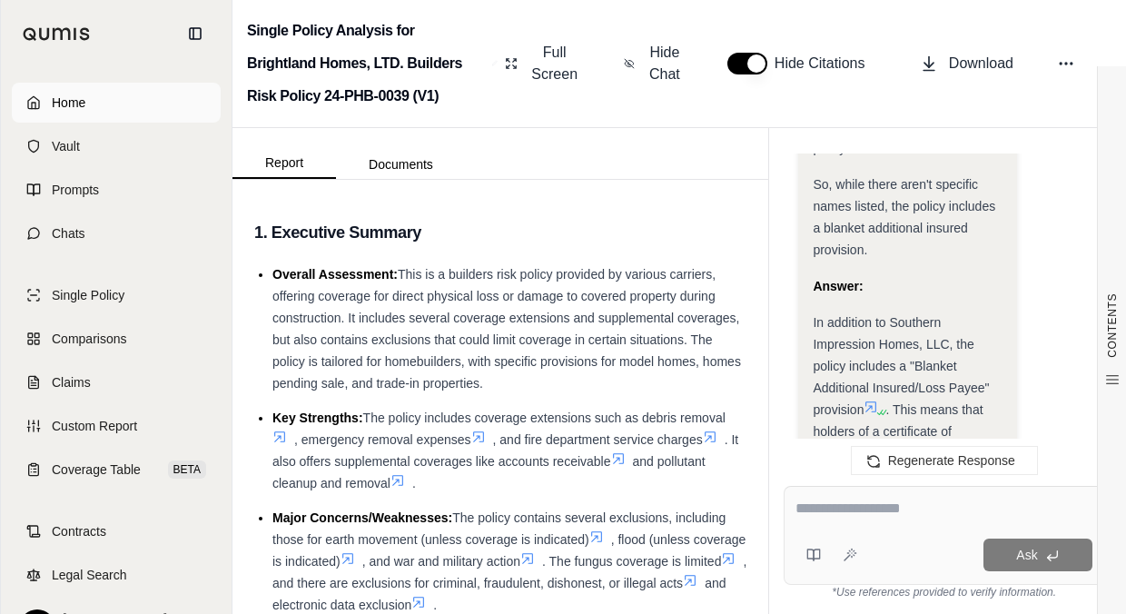
click at [158, 85] on link "Home" at bounding box center [116, 103] width 209 height 40
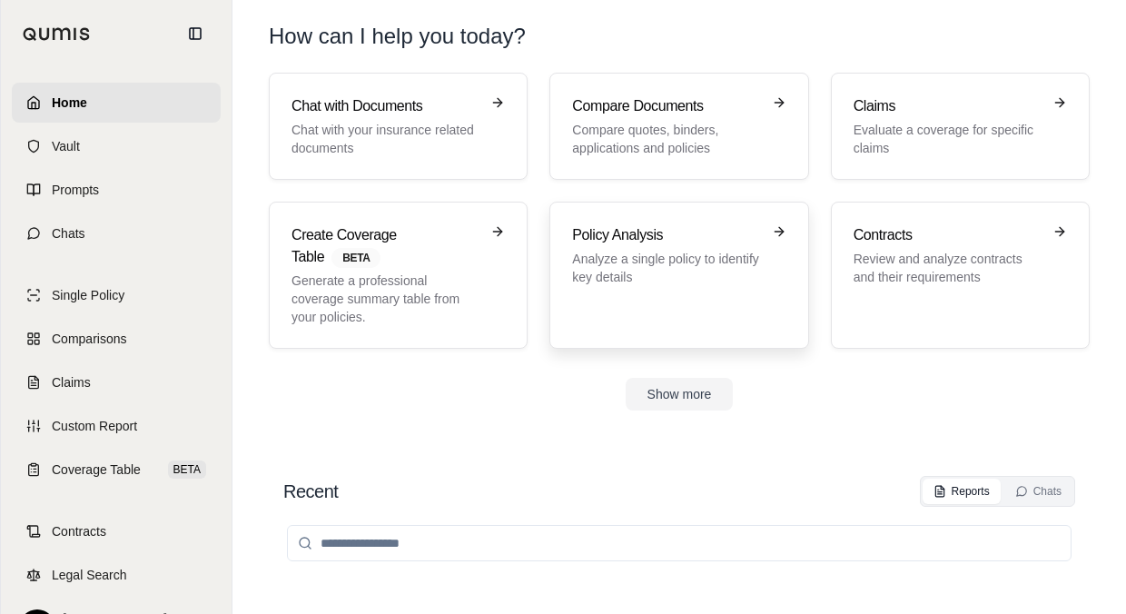
click at [595, 235] on h3 "Policy Analysis" at bounding box center [666, 235] width 188 height 22
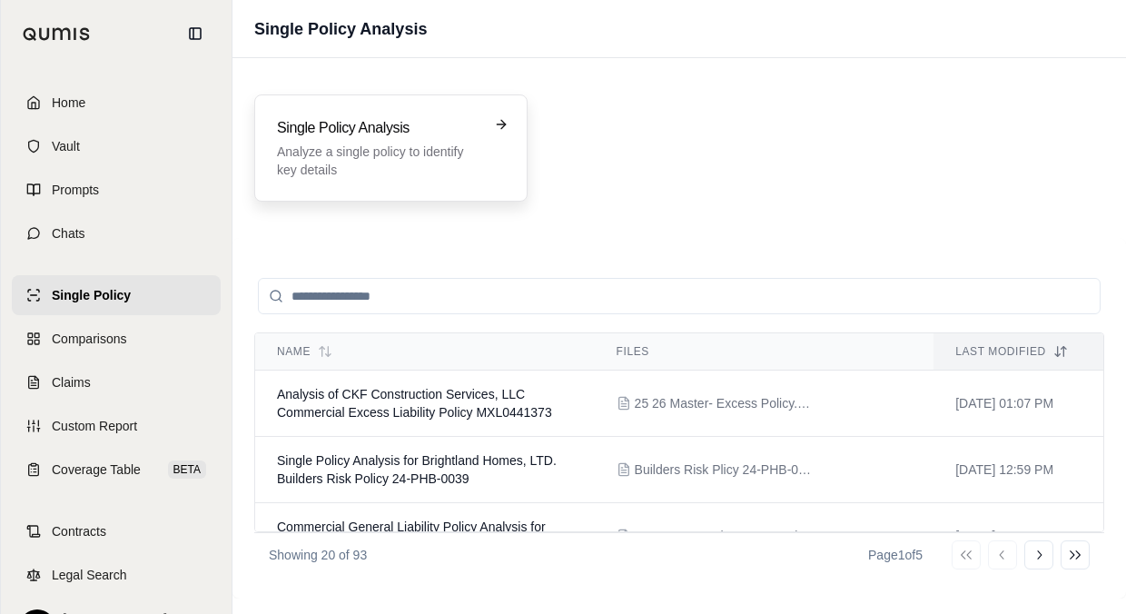
click at [470, 167] on p "Analyze a single policy to identify key details" at bounding box center [378, 161] width 203 height 36
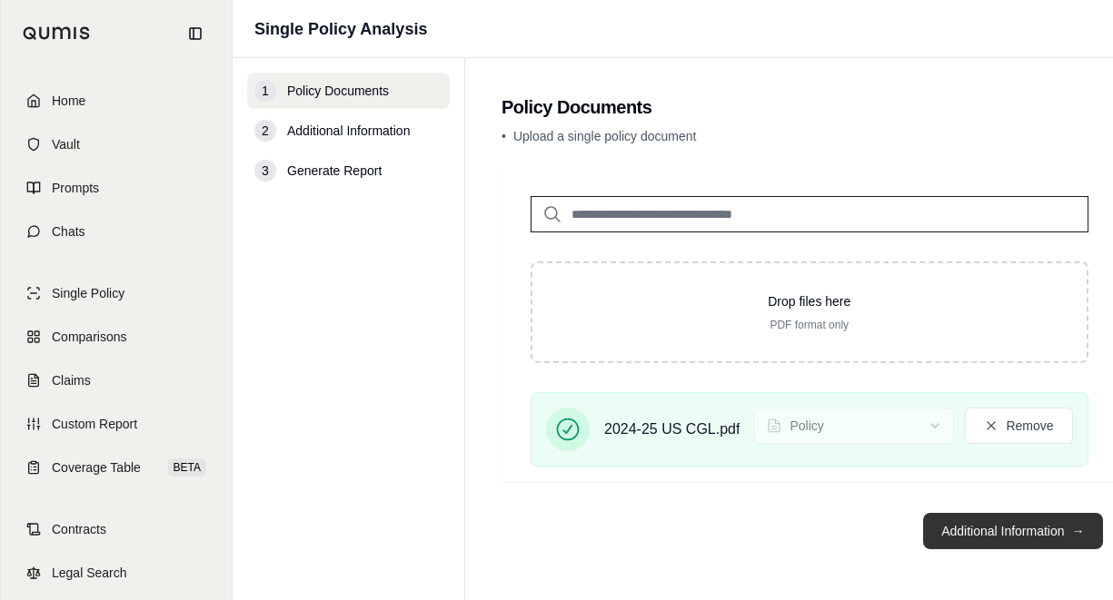
click at [944, 531] on button "Additional Information →" at bounding box center [1012, 531] width 179 height 36
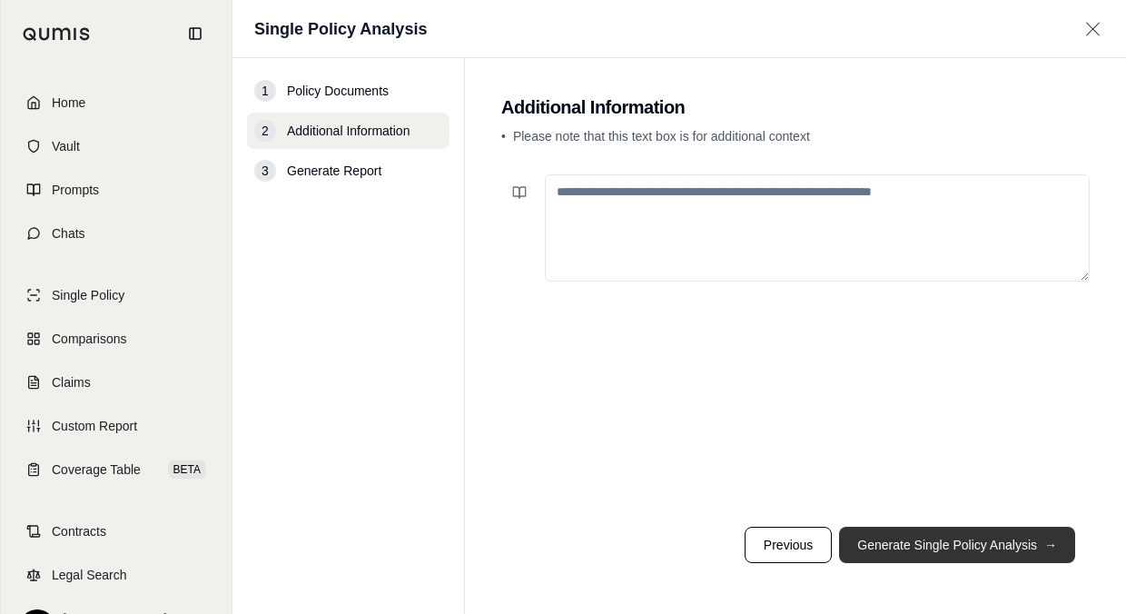
click at [911, 554] on button "Generate Single Policy Analysis →" at bounding box center [957, 545] width 236 height 36
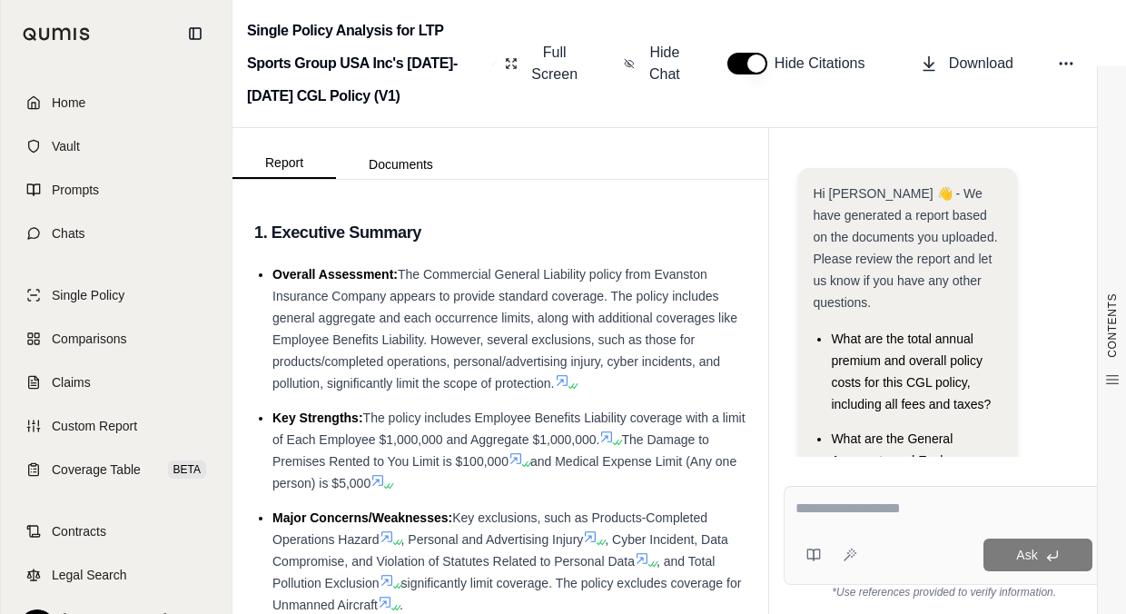
scroll to position [57, 0]
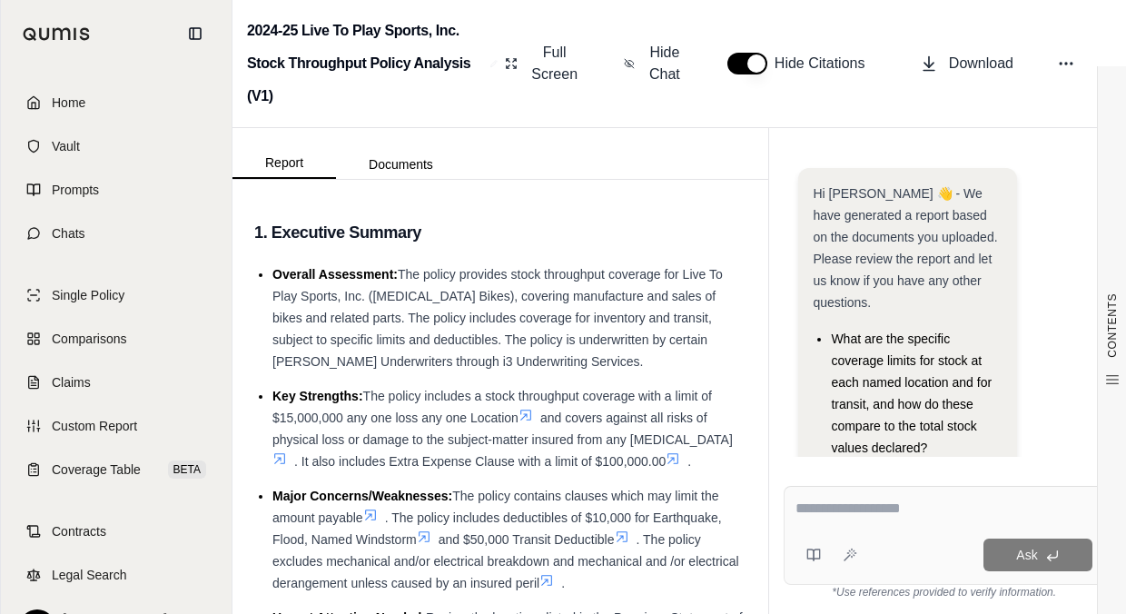
scroll to position [101, 0]
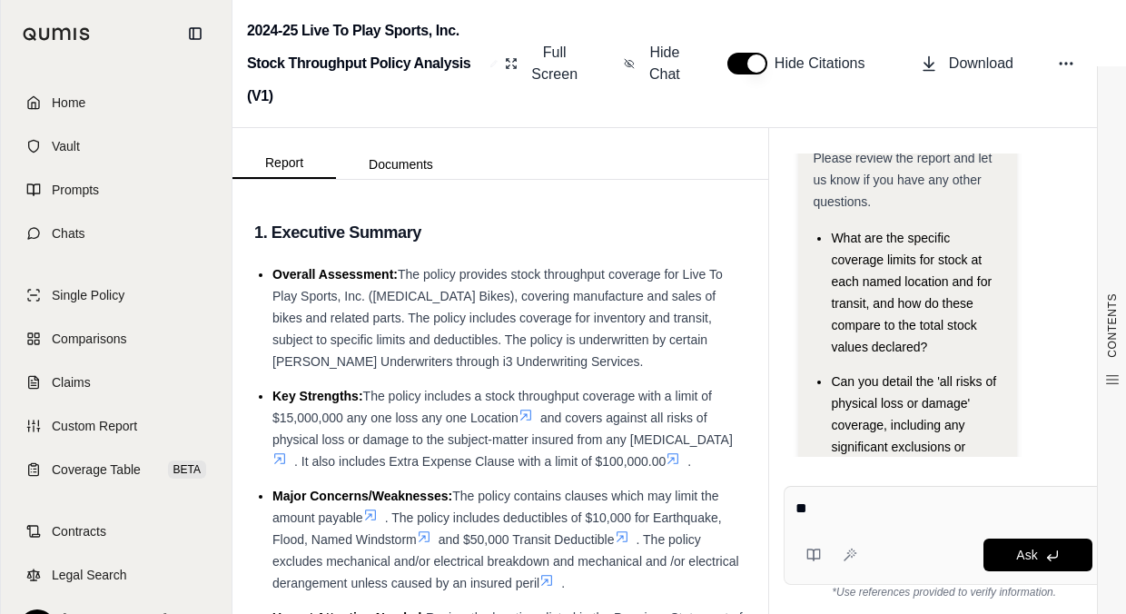
type textarea "*"
type textarea "**********"
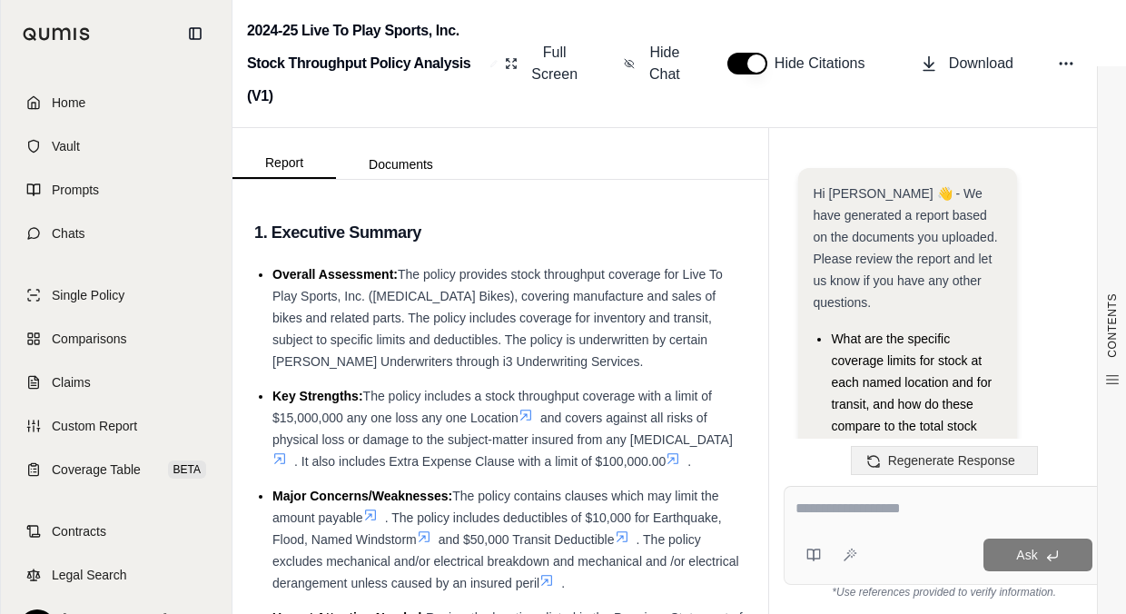
scroll to position [1296, 0]
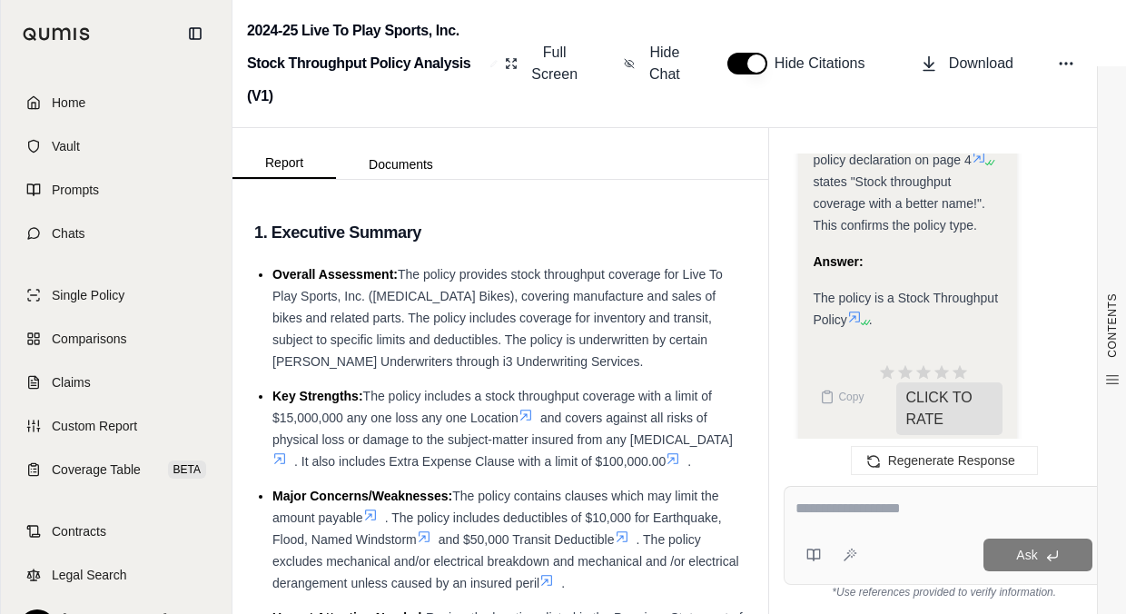
click at [863, 517] on textarea at bounding box center [944, 509] width 297 height 22
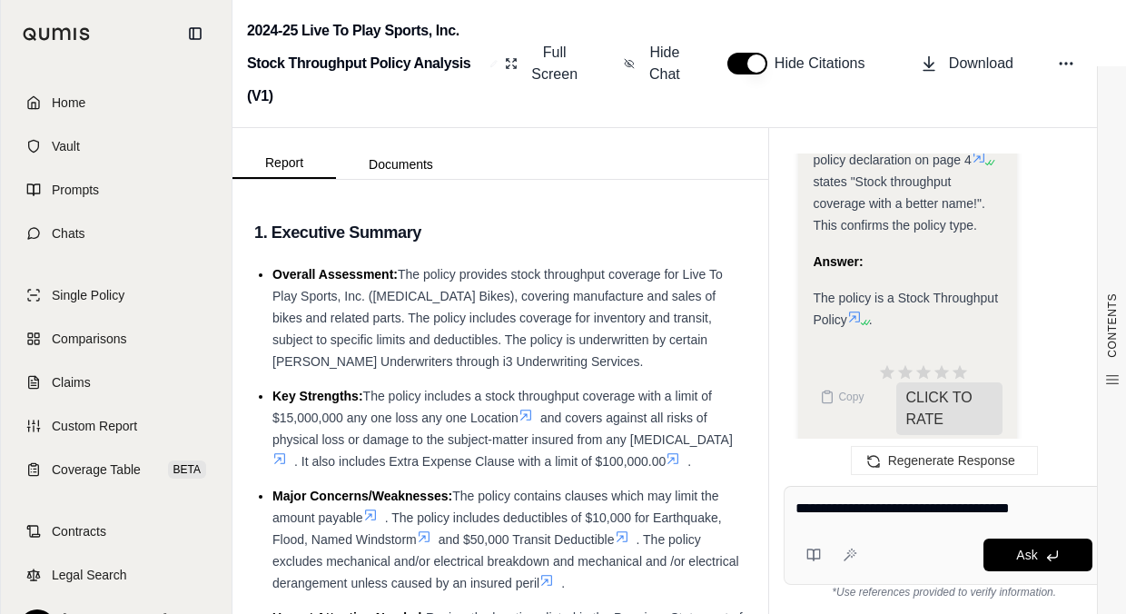
type textarea "**********"
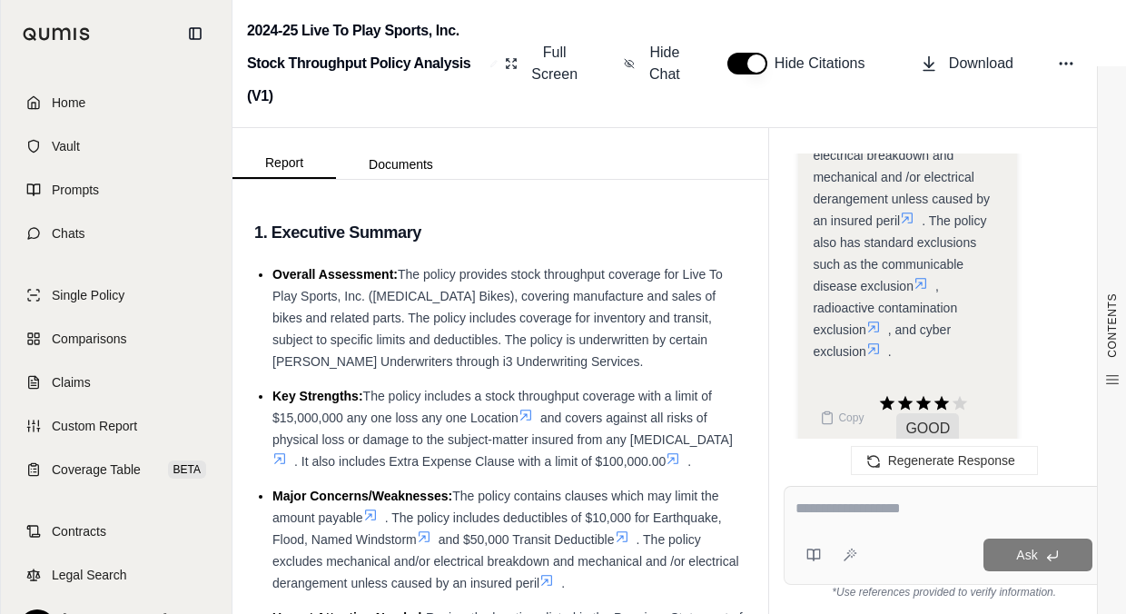
scroll to position [3407, 0]
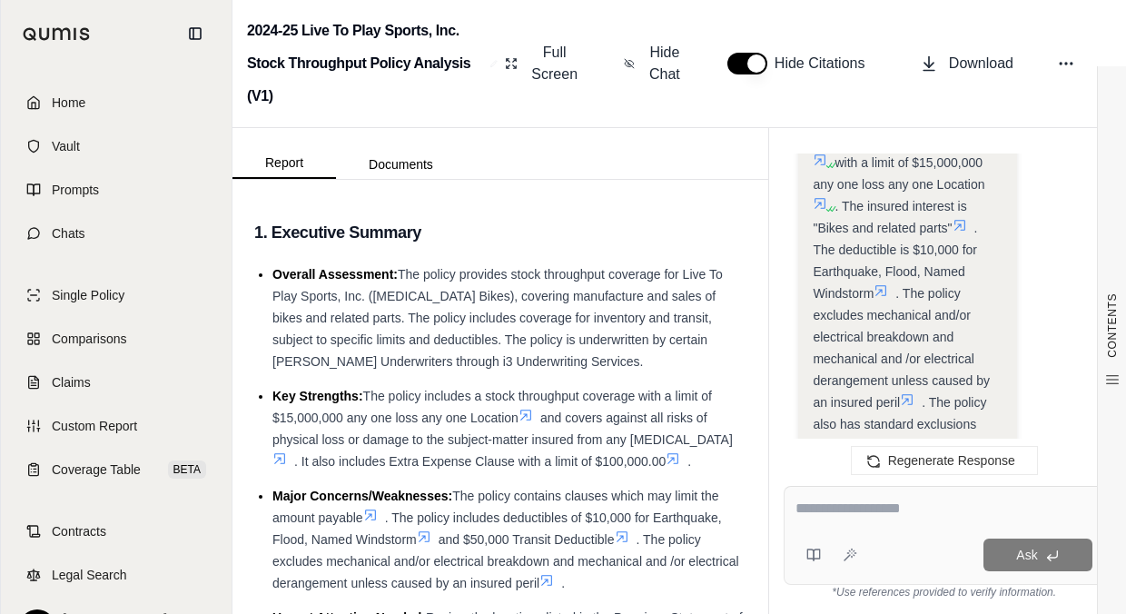
click at [938, 503] on textarea at bounding box center [944, 509] width 297 height 22
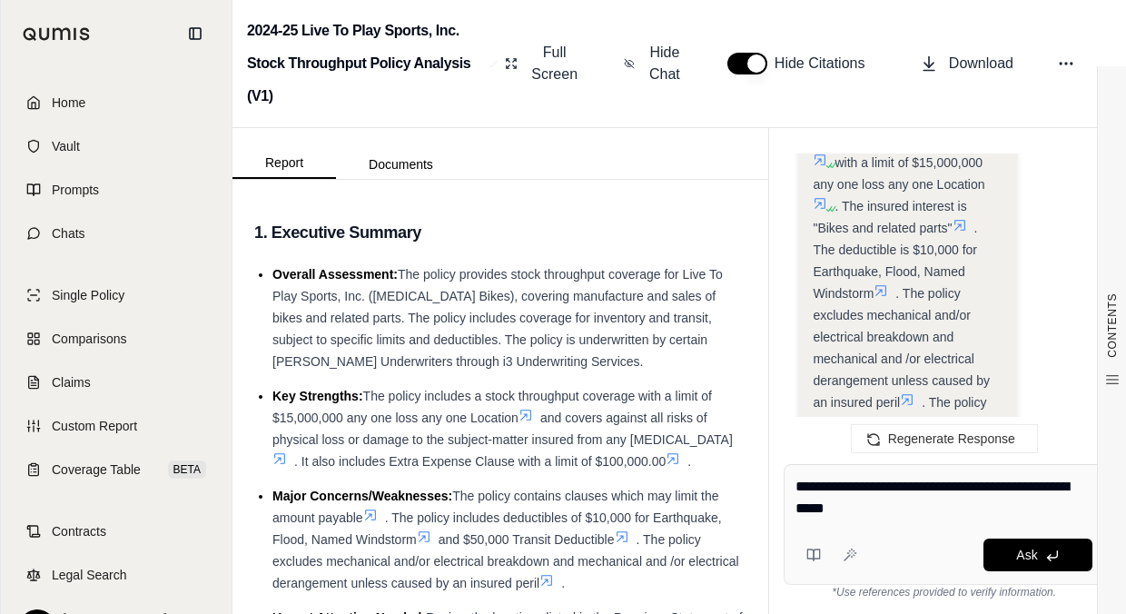
type textarea "**********"
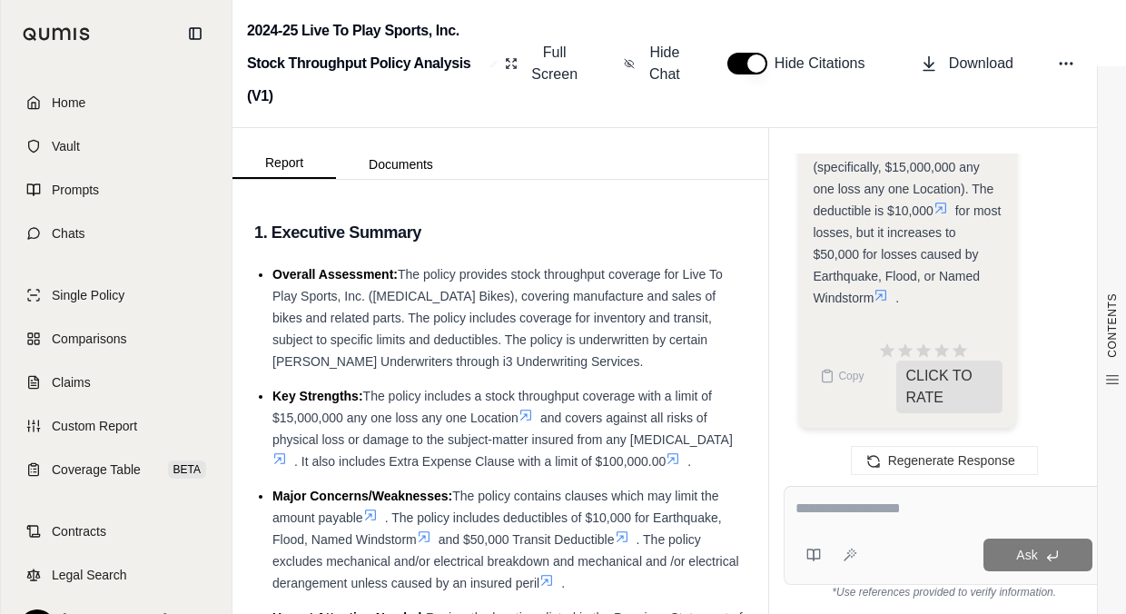
scroll to position [4839, 0]
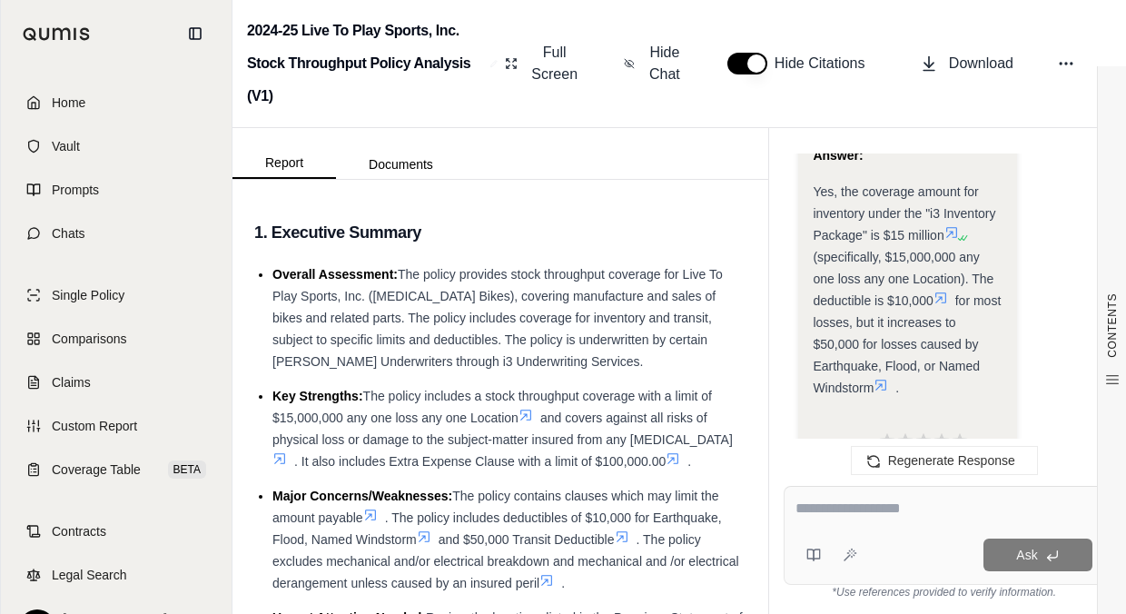
drag, startPoint x: 887, startPoint y: 253, endPoint x: 933, endPoint y: 302, distance: 66.2
click at [933, 302] on span "(specifically, $15,000,000 any one loss any one Location). The deductible is $1…" at bounding box center [903, 279] width 181 height 58
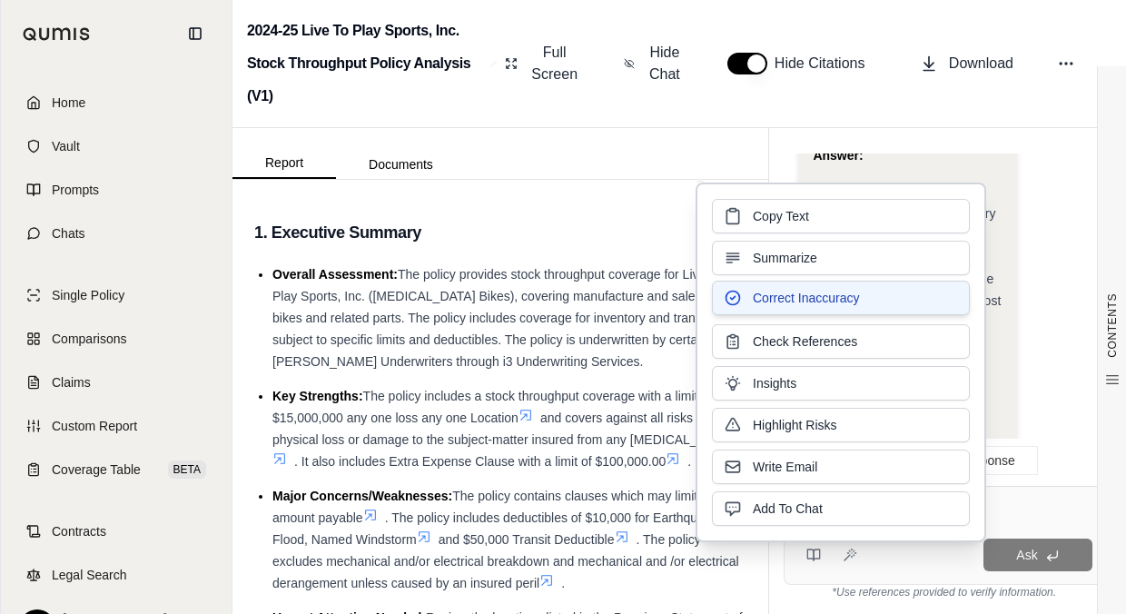
drag, startPoint x: 933, startPoint y: 302, endPoint x: 907, endPoint y: 302, distance: 25.4
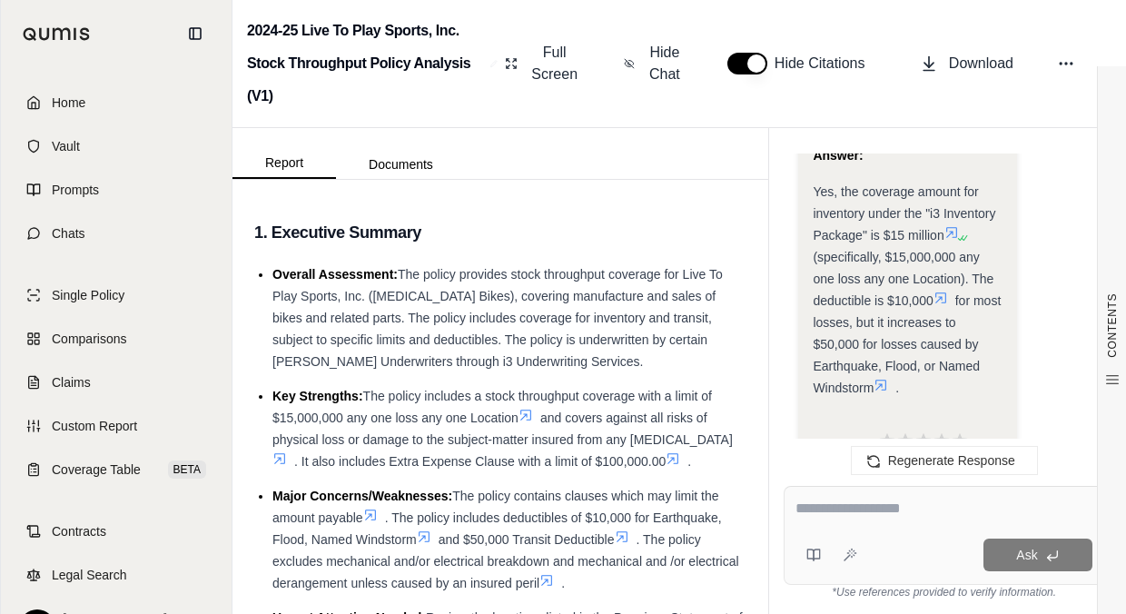
drag, startPoint x: 907, startPoint y: 302, endPoint x: 1003, endPoint y: 195, distance: 143.5
click at [1005, 190] on div "Analysis: Okay, I need to confirm the coverage amount and deductible for invent…" at bounding box center [907, 1] width 218 height 1033
drag, startPoint x: 884, startPoint y: 256, endPoint x: 931, endPoint y: 300, distance: 64.3
click at [931, 300] on span "(specifically, $15,000,000 any one loss any one Location). The deductible is $1…" at bounding box center [903, 279] width 181 height 58
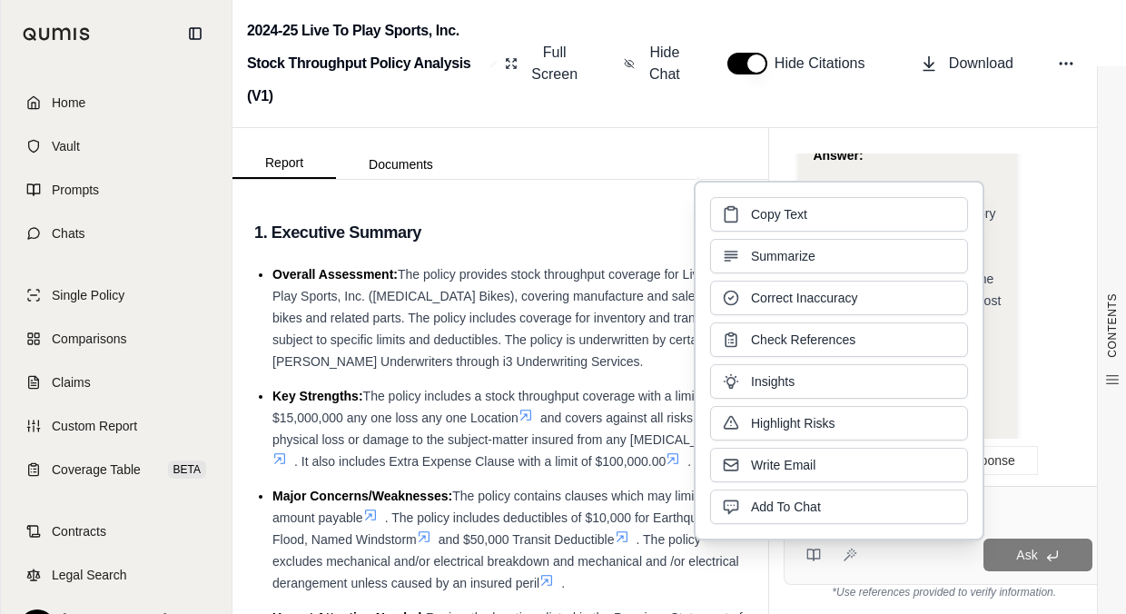
drag, startPoint x: 931, startPoint y: 300, endPoint x: 822, endPoint y: 213, distance: 139.0
click at [822, 213] on button "Copy Text" at bounding box center [839, 214] width 258 height 35
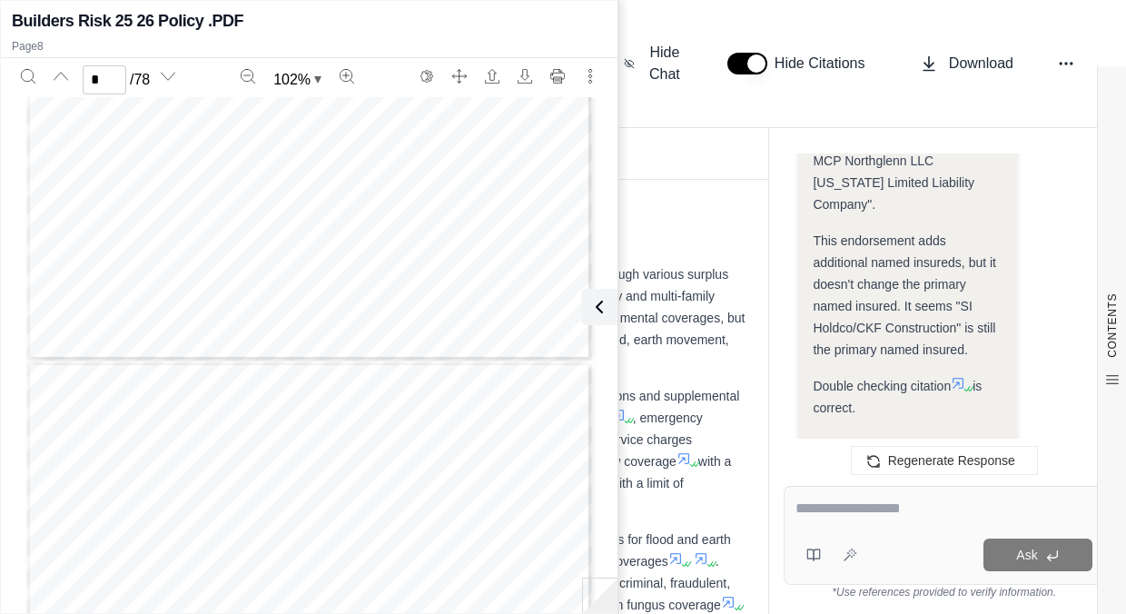
scroll to position [4944, 0]
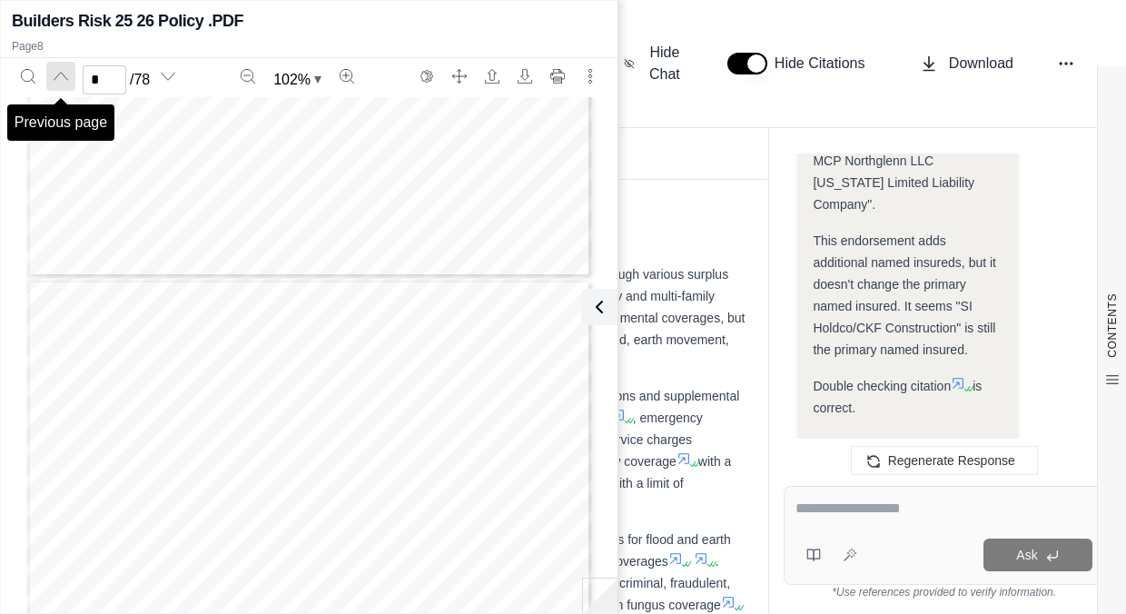
click at [54, 80] on icon "Previous page" at bounding box center [61, 76] width 15 height 15
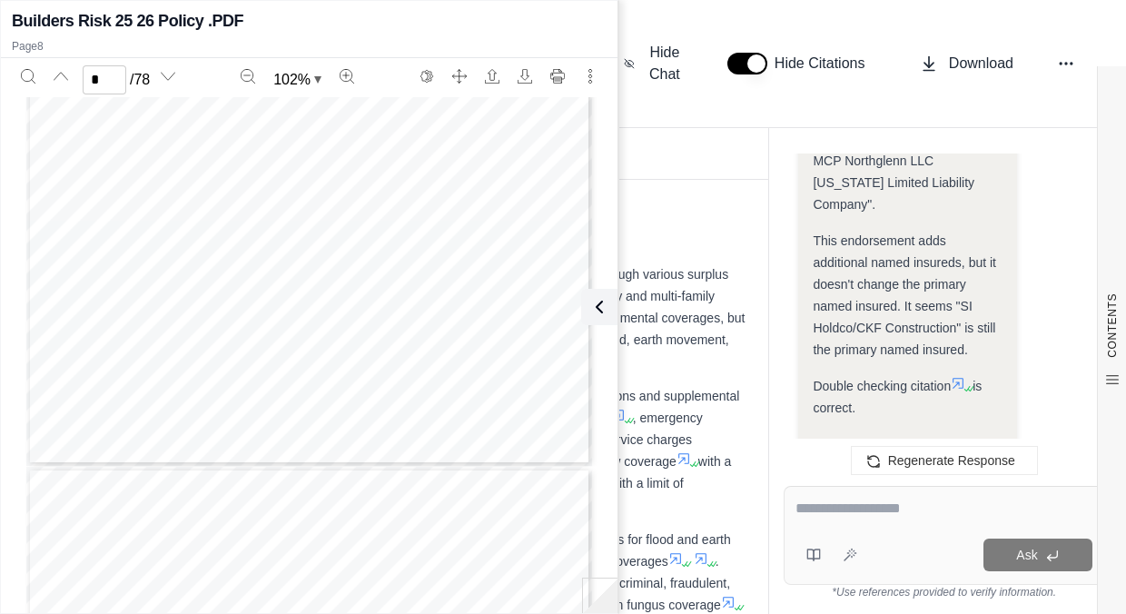
scroll to position [4756, 0]
click at [63, 68] on button "Previous page" at bounding box center [60, 76] width 29 height 29
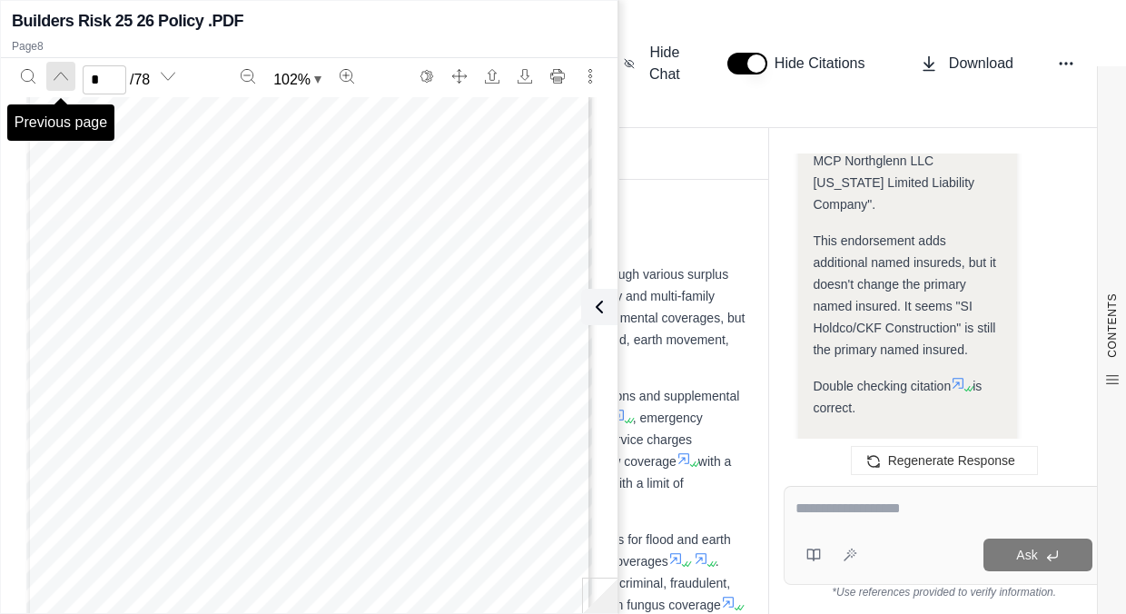
scroll to position [3661, 0]
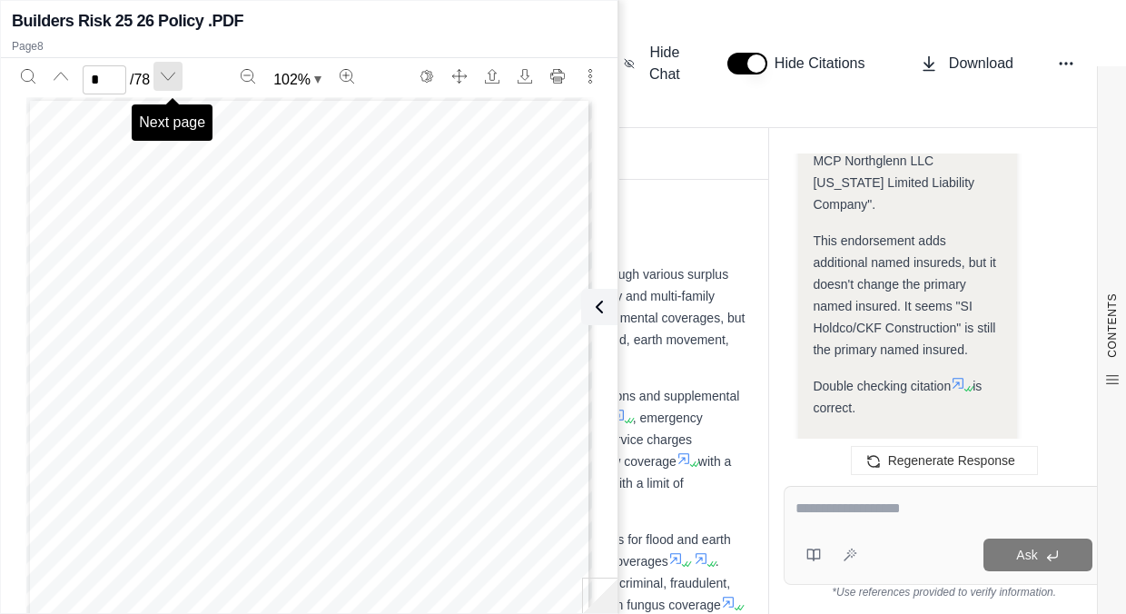
click at [162, 89] on button "Next page" at bounding box center [167, 76] width 29 height 29
click at [175, 77] on icon "Next page" at bounding box center [168, 76] width 15 height 15
type input "*"
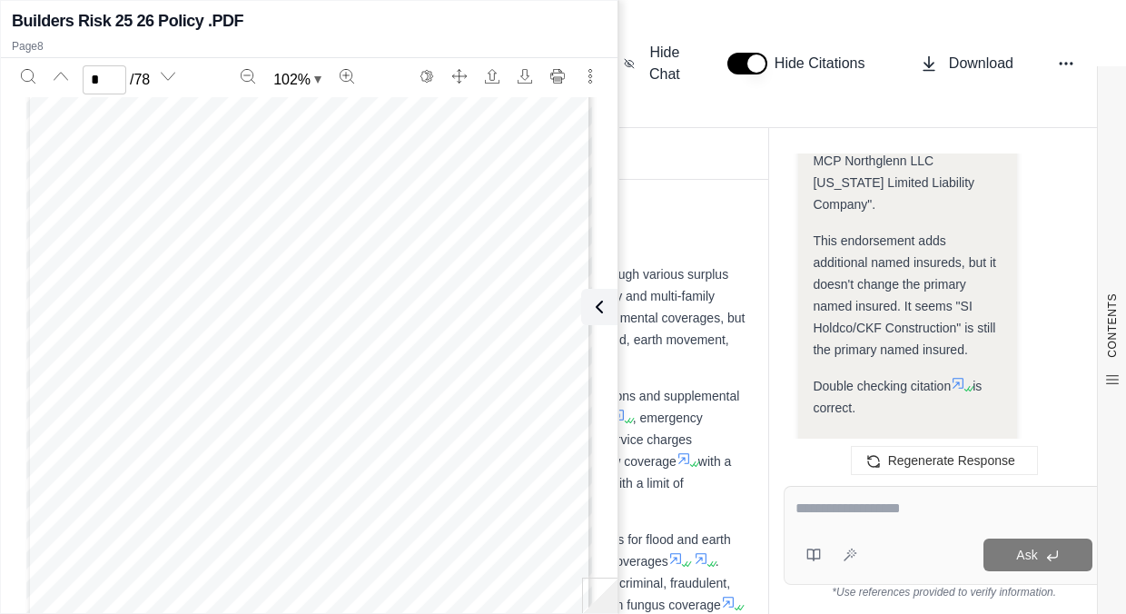
scroll to position [5943, 0]
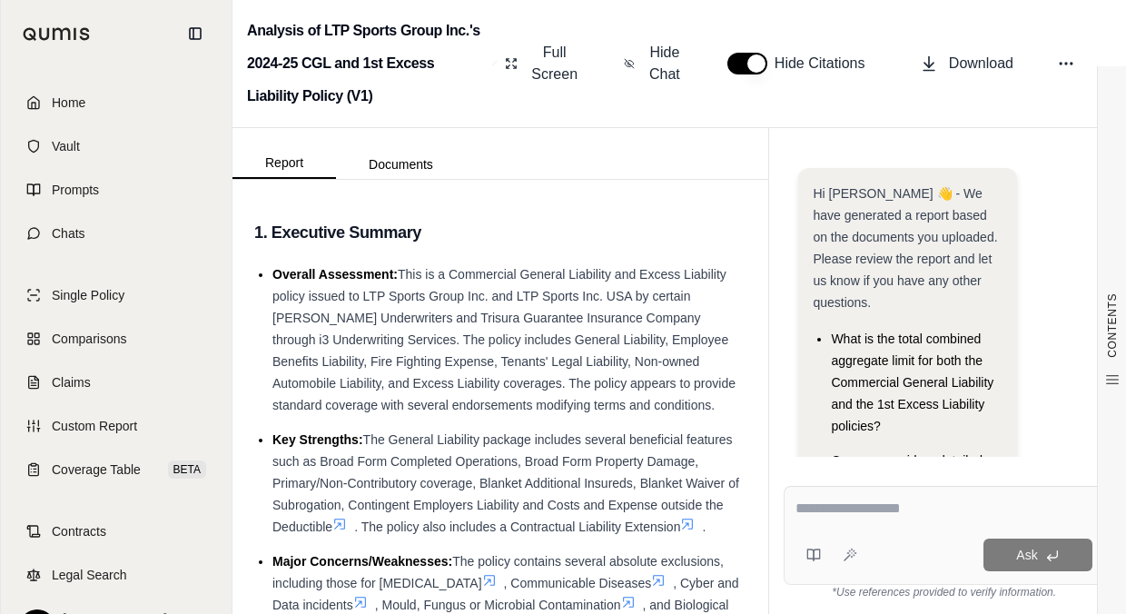
scroll to position [79, 0]
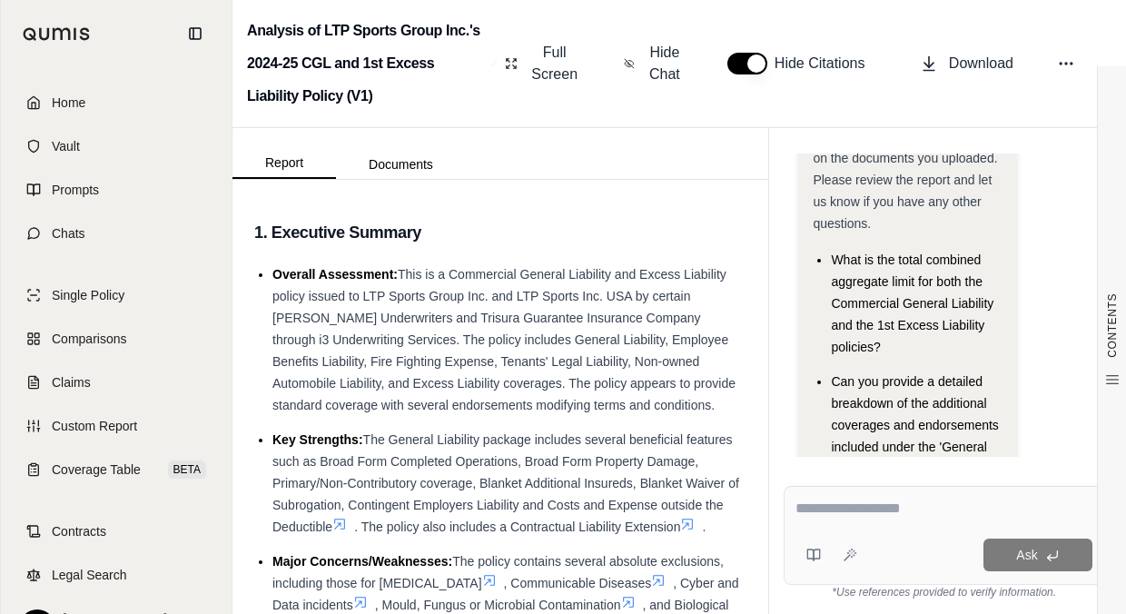
click at [858, 500] on textarea at bounding box center [944, 509] width 297 height 22
type textarea "**********"
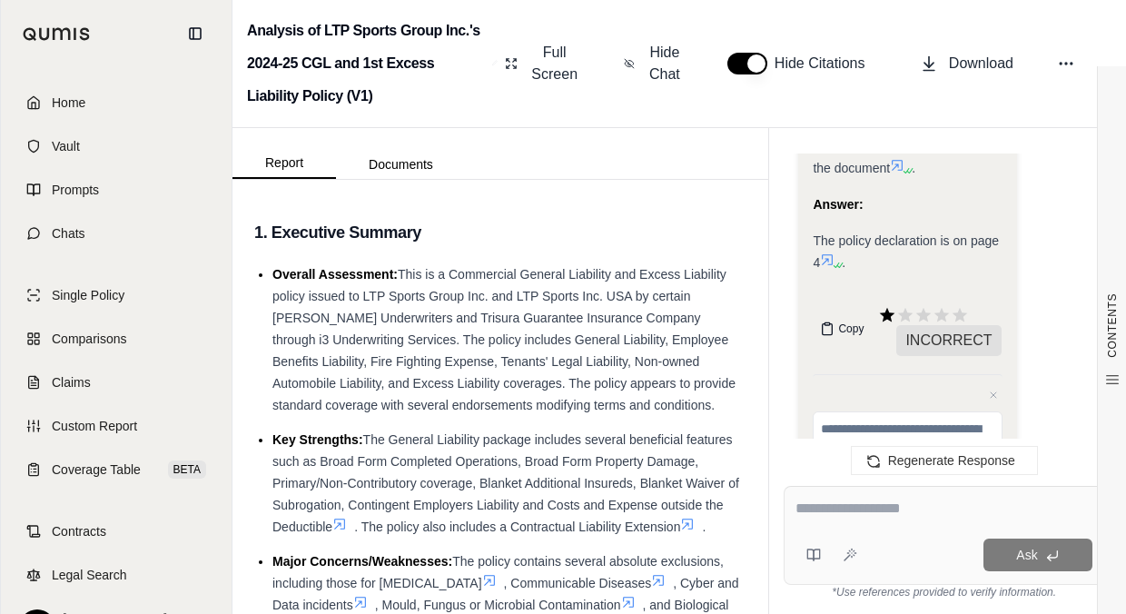
scroll to position [1164, 0]
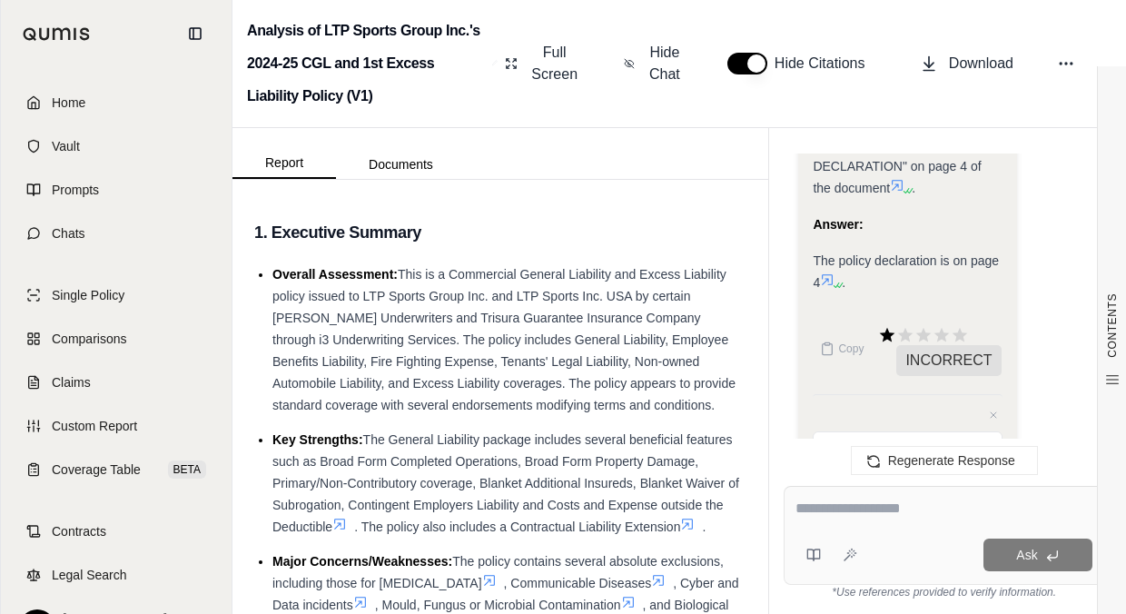
click at [825, 272] on icon at bounding box center [827, 279] width 15 height 15
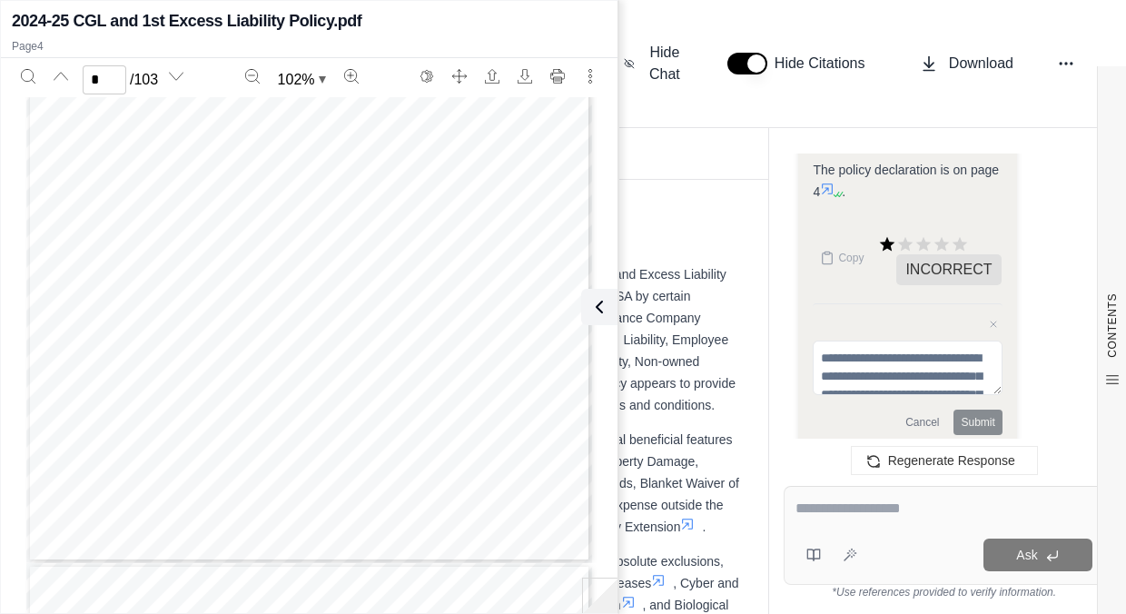
scroll to position [2378, 0]
type input "*"
